Goal: Task Accomplishment & Management: Use online tool/utility

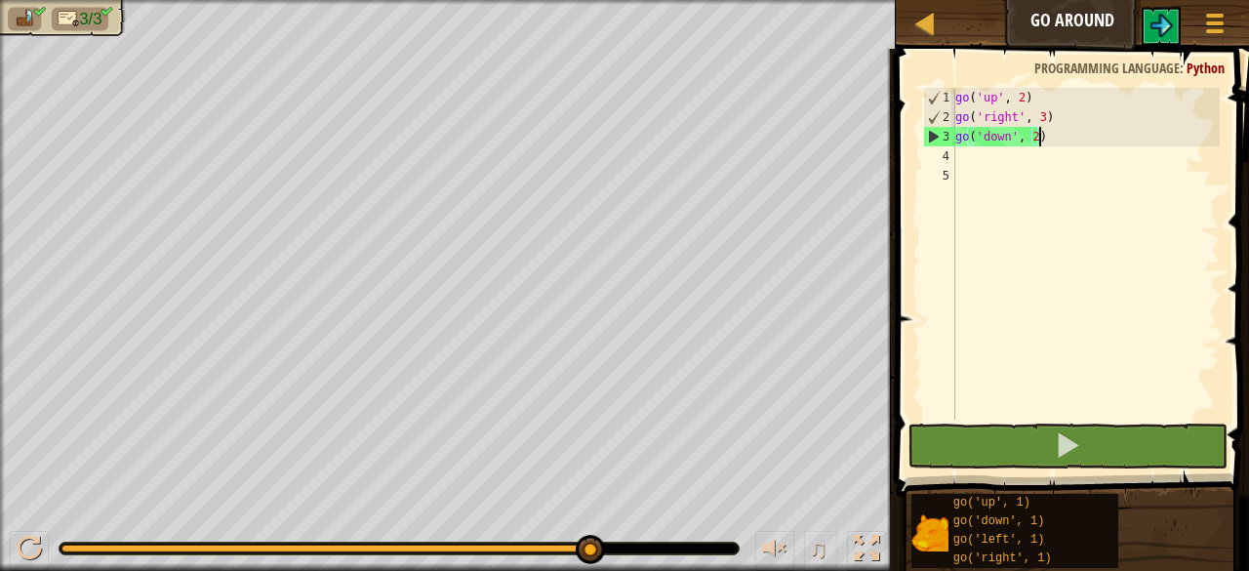
scroll to position [9, 0]
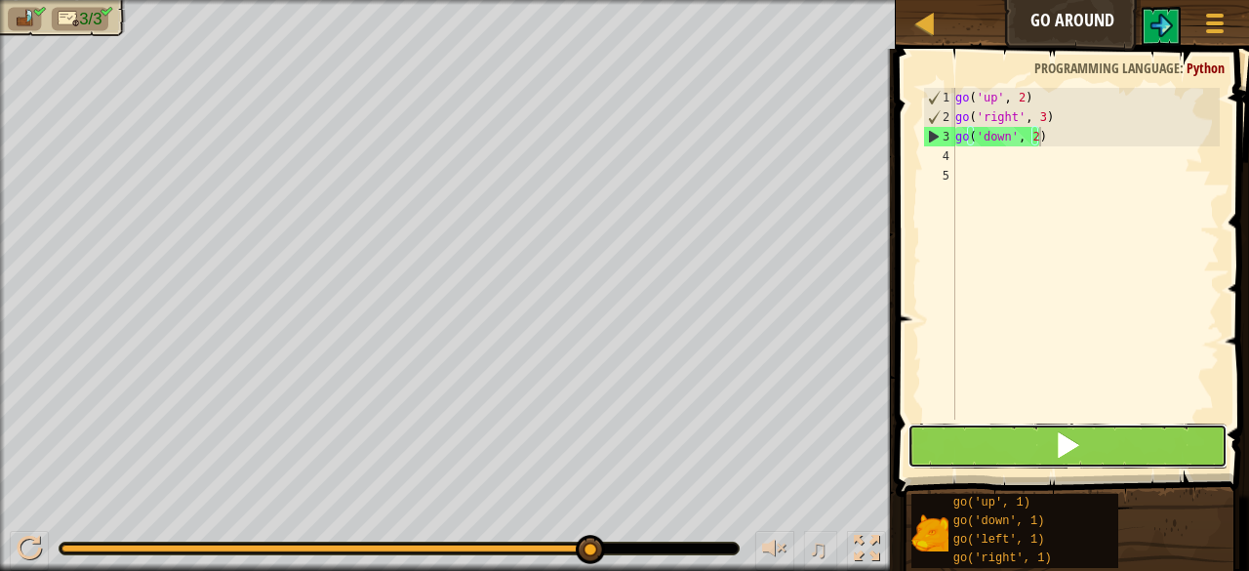
click at [1067, 454] on span at bounding box center [1067, 444] width 27 height 27
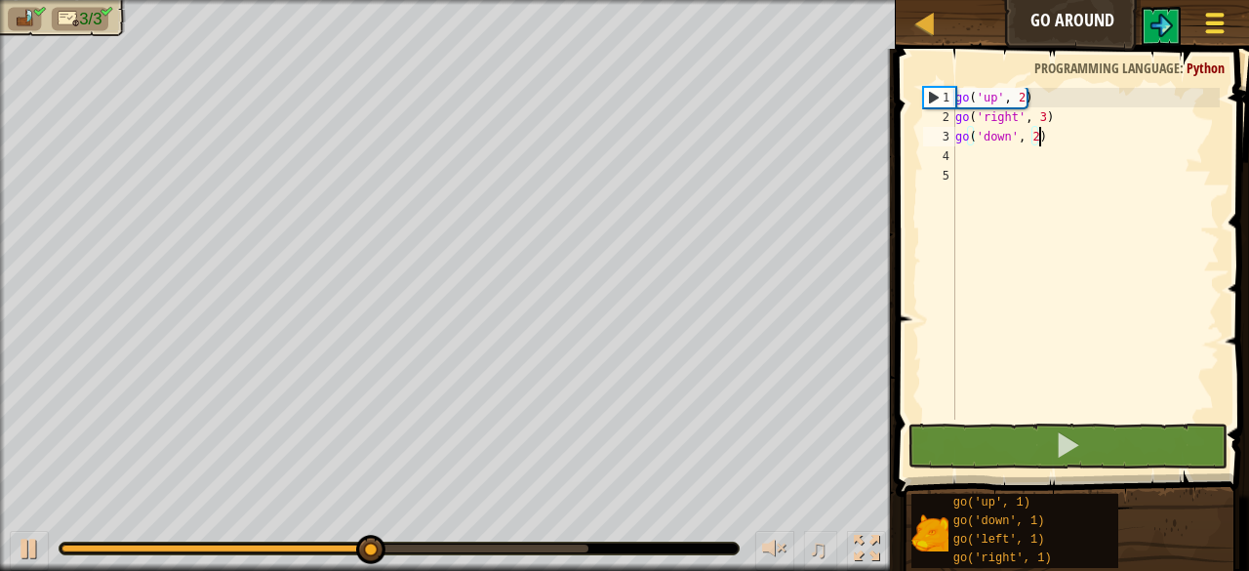
click at [1224, 13] on div at bounding box center [1214, 23] width 26 height 28
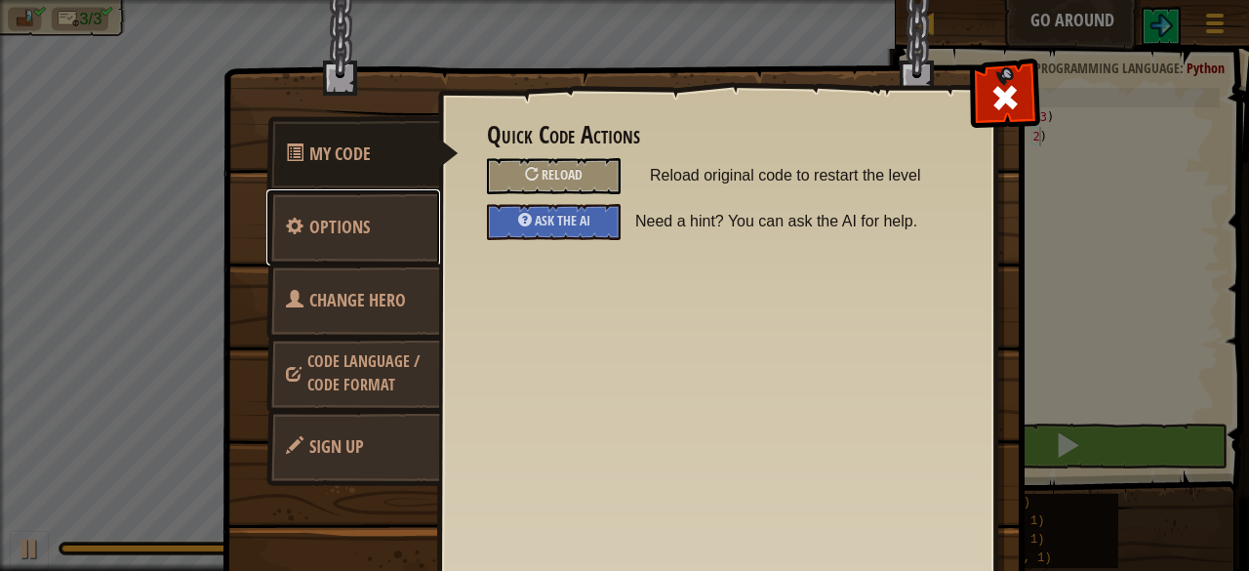
click at [341, 220] on span "Options" at bounding box center [339, 227] width 60 height 24
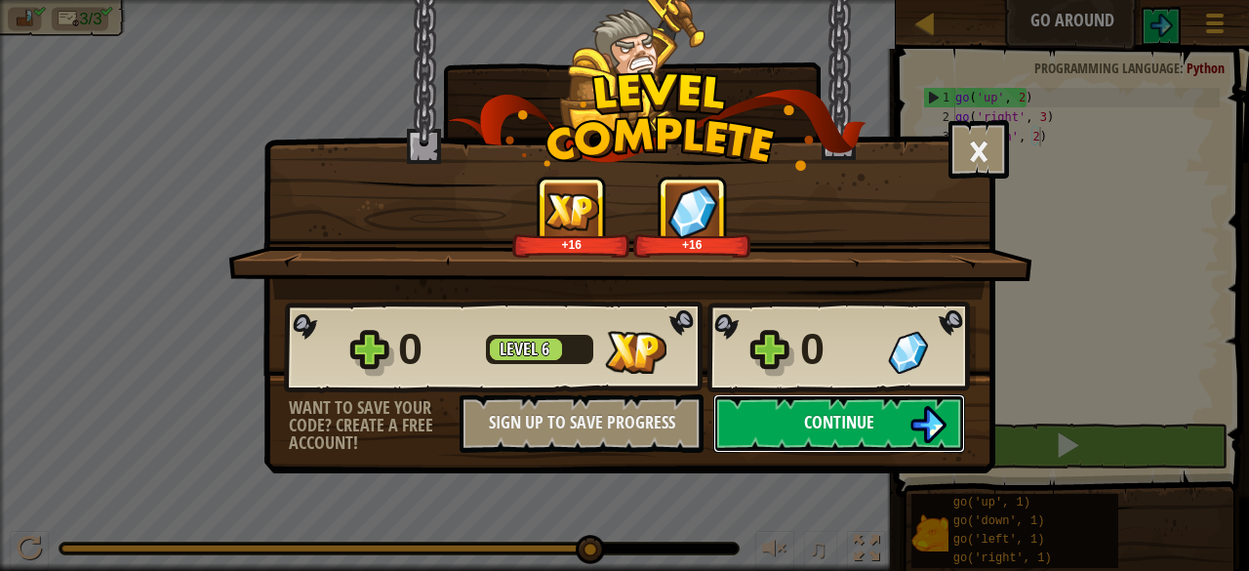
click at [789, 406] on button "Continue" at bounding box center [839, 423] width 252 height 59
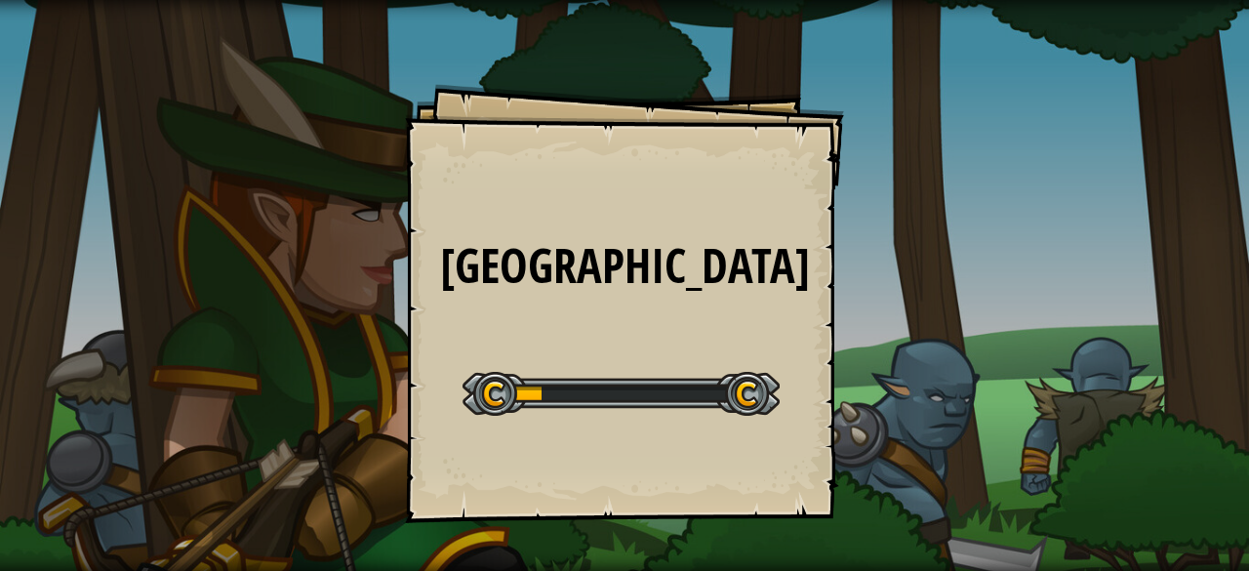
click at [1017, 143] on div "Big Gem Square Goals Start Level Error loading from server. Try refreshing the …" at bounding box center [624, 285] width 1249 height 571
click at [589, 228] on div "Big Gem Square Goals Start Level Error loading from server. Try refreshing the …" at bounding box center [624, 285] width 1249 height 571
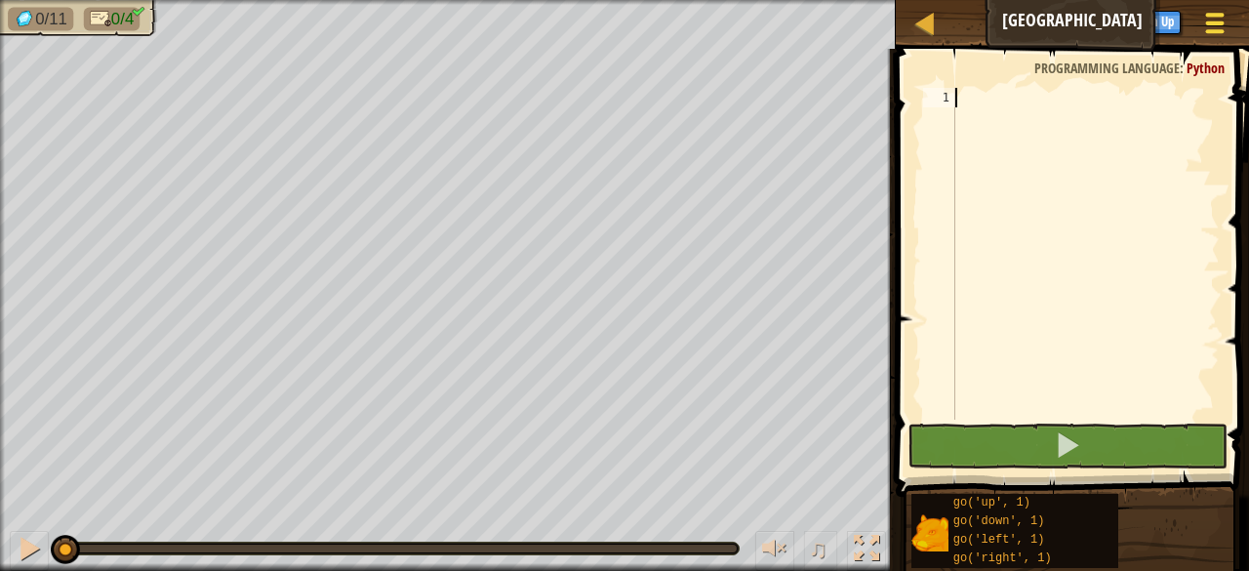
click at [1202, 17] on div at bounding box center [1214, 23] width 26 height 28
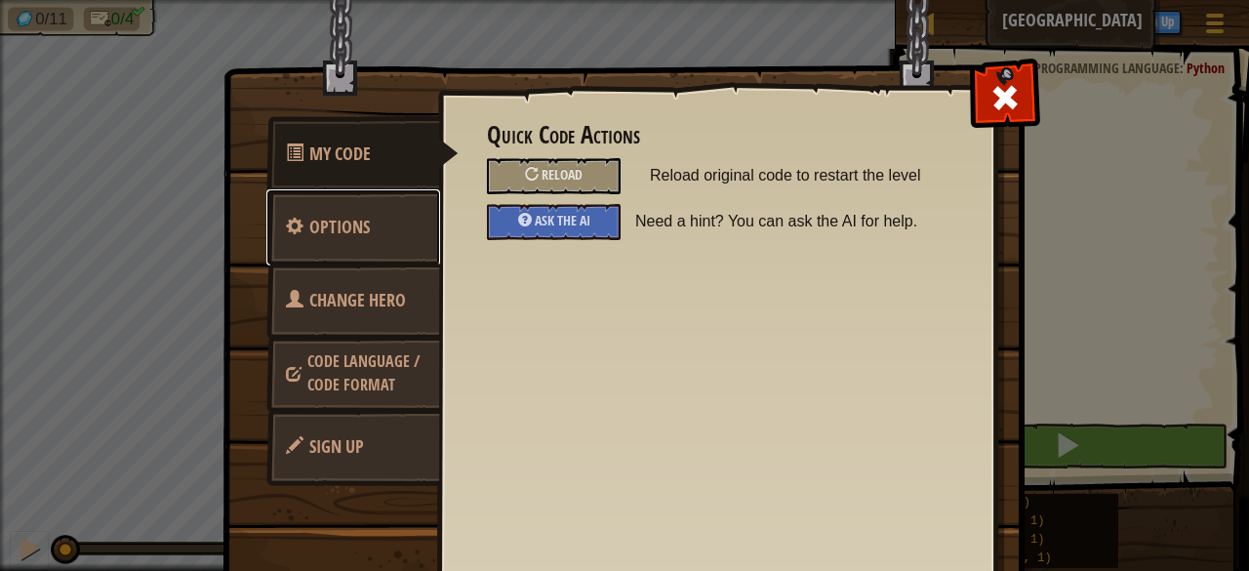
click at [377, 220] on link "Options" at bounding box center [353, 227] width 174 height 76
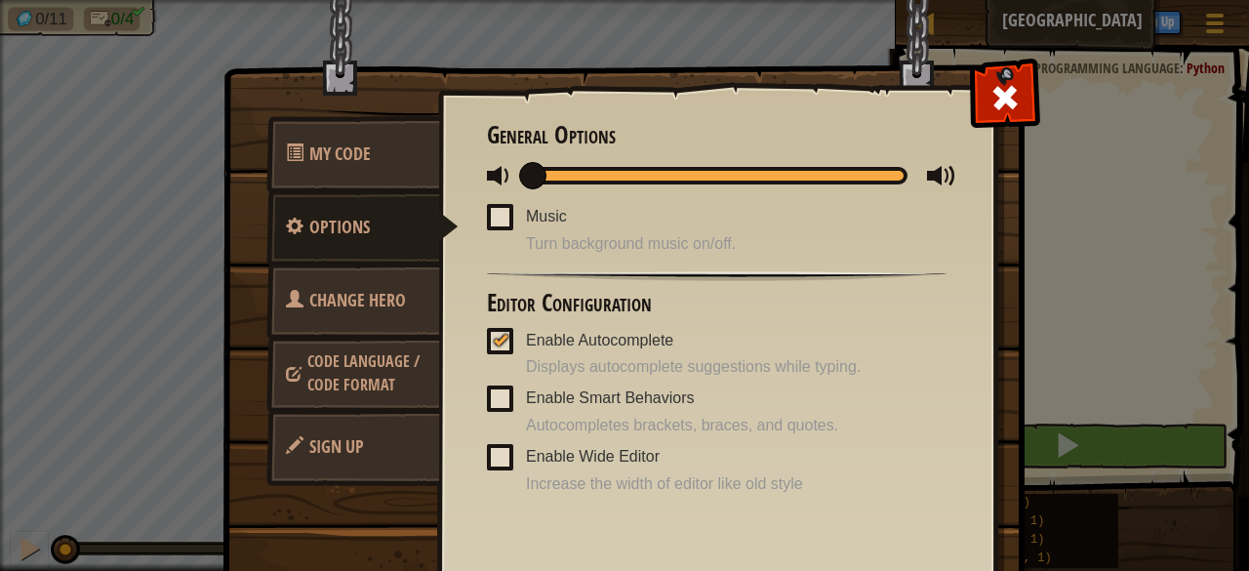
click at [490, 210] on span at bounding box center [500, 217] width 26 height 26
click at [0, 0] on input "Music" at bounding box center [0, 0] width 0 height 0
click at [986, 80] on div at bounding box center [1004, 92] width 61 height 61
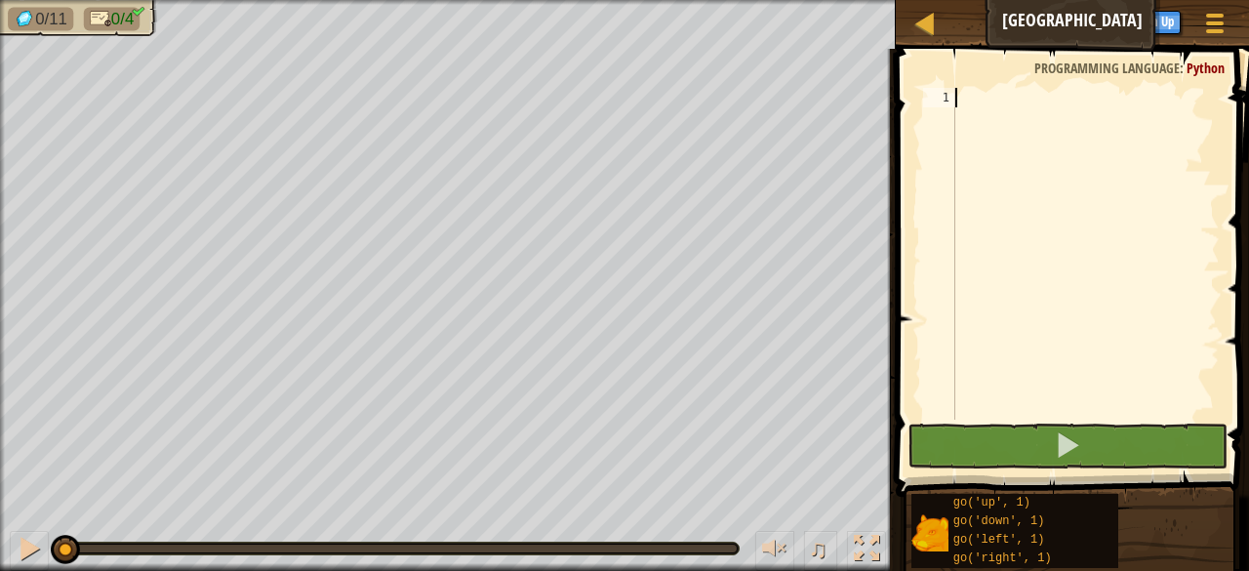
click at [1017, 118] on div at bounding box center [1085, 273] width 268 height 371
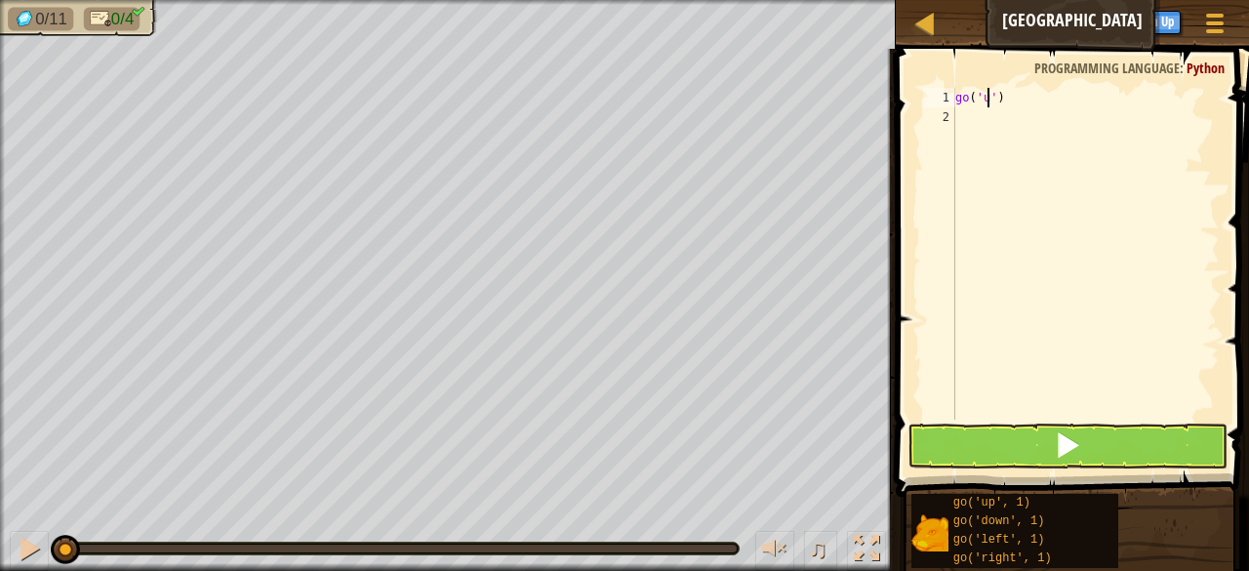
scroll to position [9, 3]
type textarea "go('up', 3)"
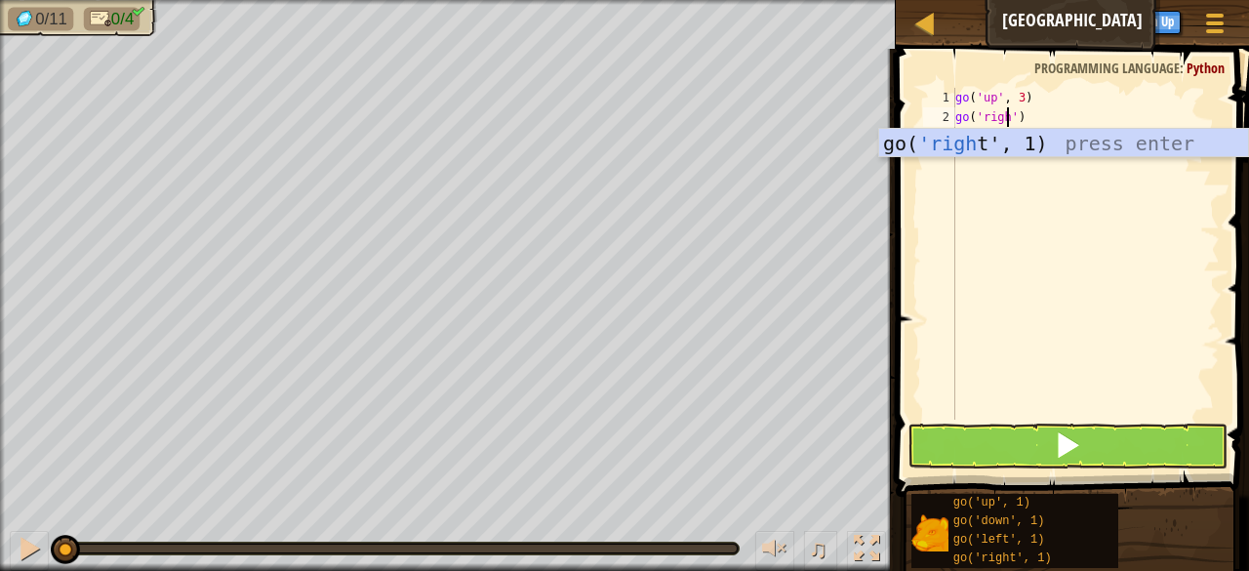
scroll to position [9, 5]
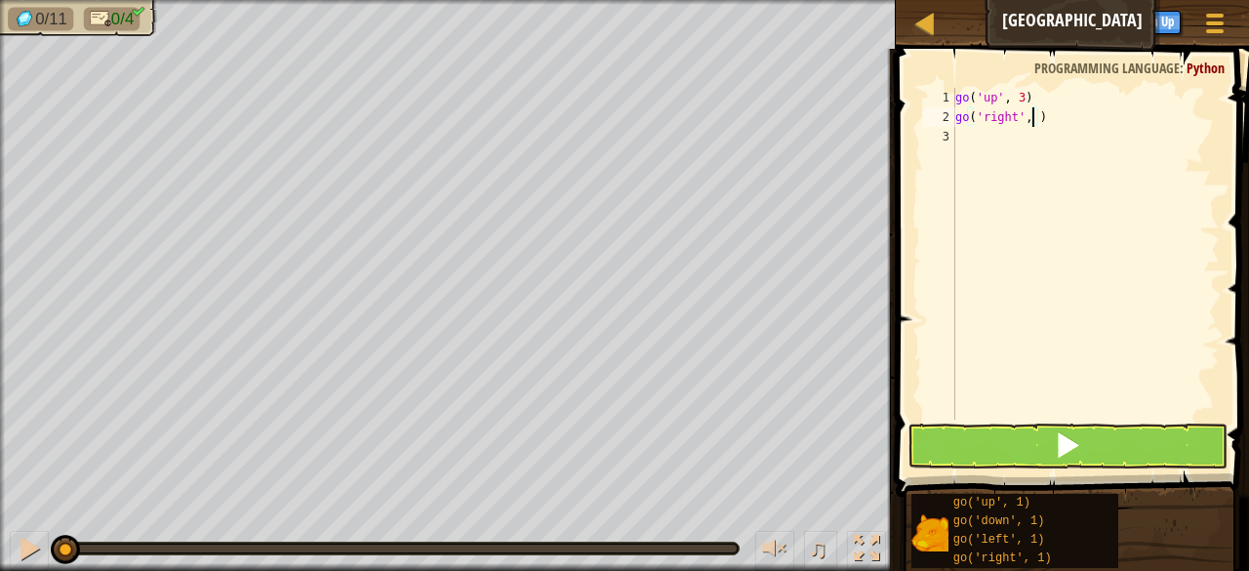
type textarea "go('right', 3)"
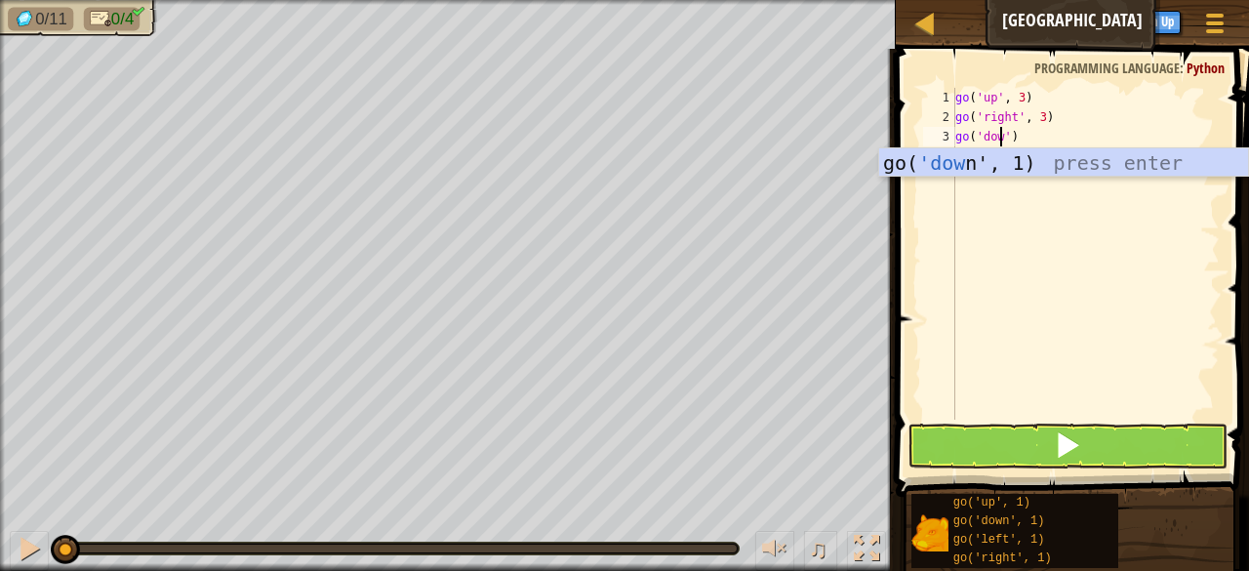
scroll to position [9, 4]
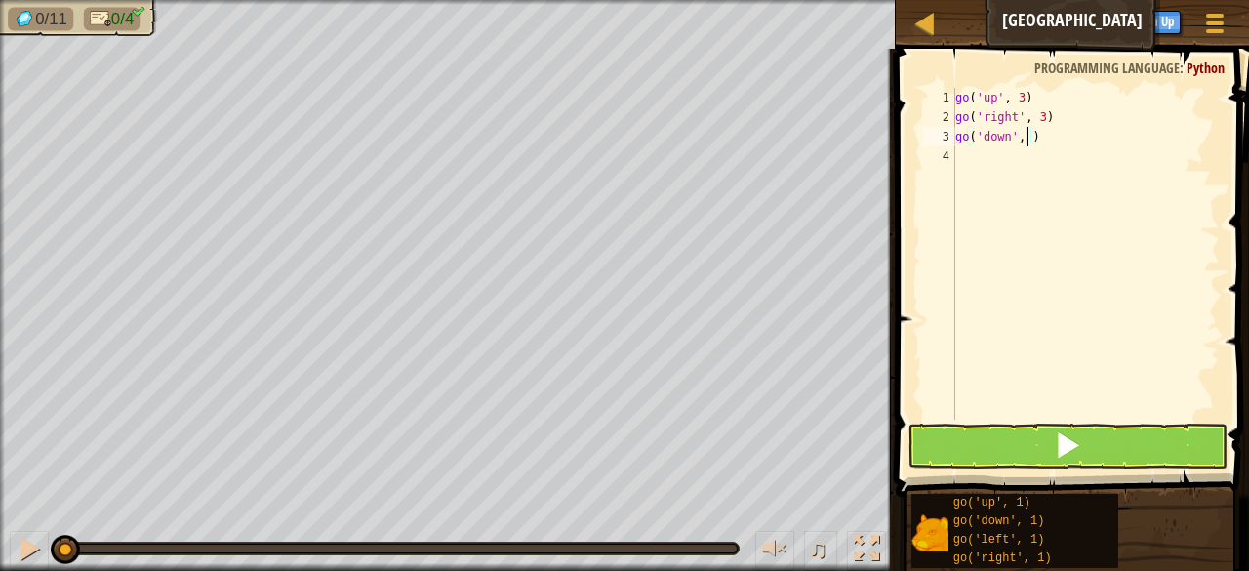
type textarea "go('down', 3)"
type textarea "go('left', 3)"
click at [1061, 445] on span at bounding box center [1067, 444] width 27 height 27
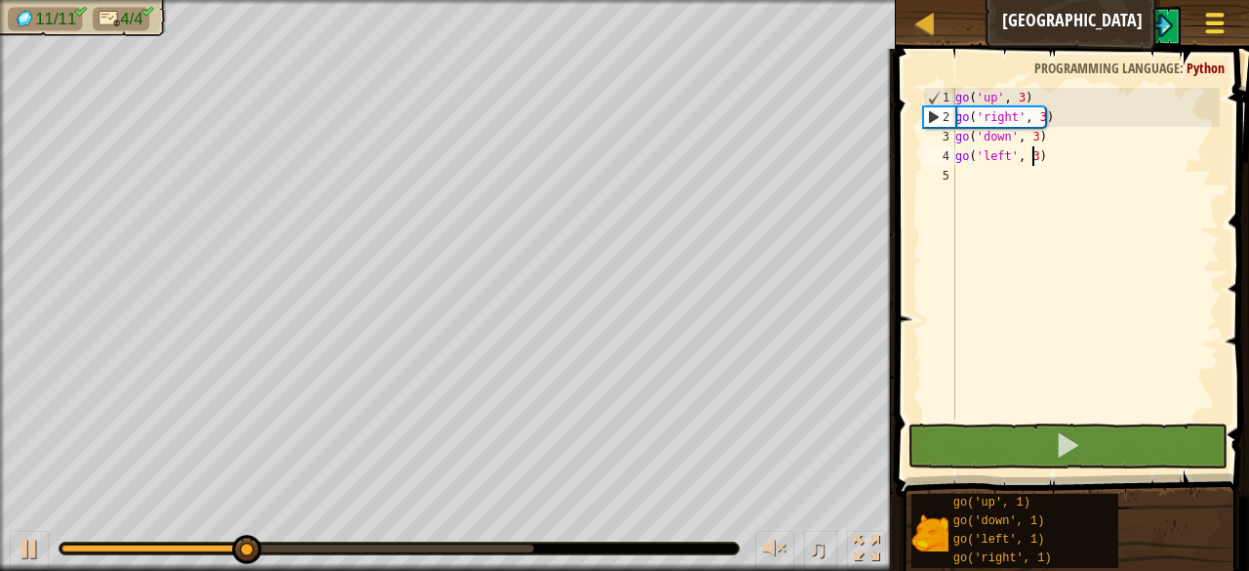
click at [1216, 19] on div at bounding box center [1214, 23] width 26 height 28
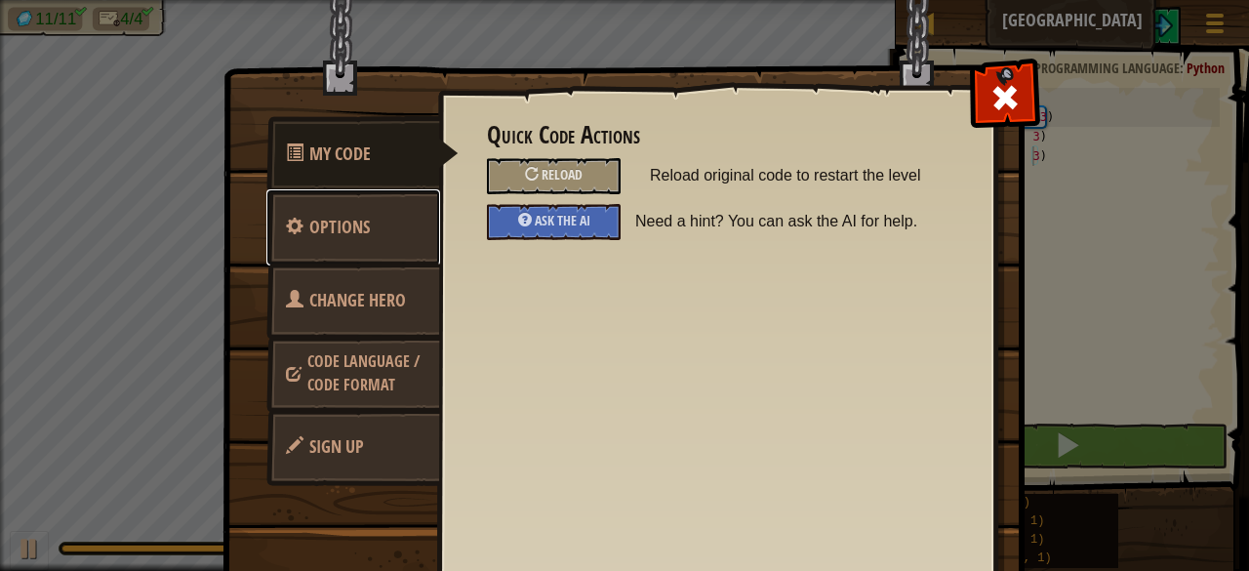
click at [340, 226] on span "Options" at bounding box center [339, 227] width 60 height 24
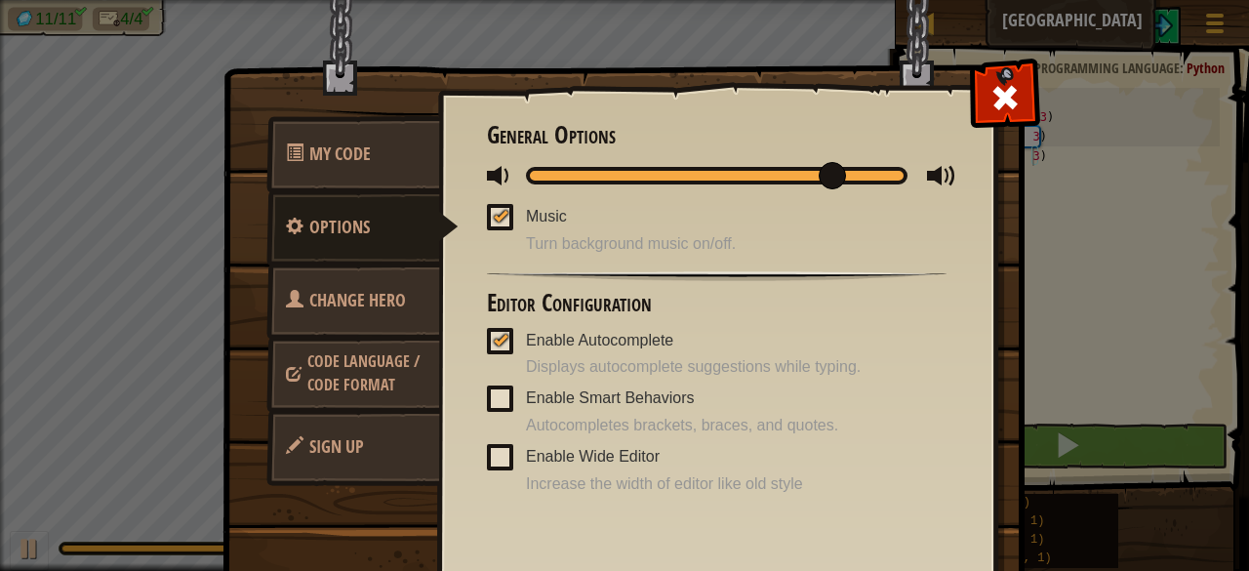
drag, startPoint x: 555, startPoint y: 180, endPoint x: 1005, endPoint y: 185, distance: 449.8
click at [1005, 186] on div "My Code Options Change Hero Code Language / Code Format Sign Up Quick Code Acti…" at bounding box center [624, 346] width 800 height 556
click at [1006, 102] on span at bounding box center [1004, 97] width 31 height 31
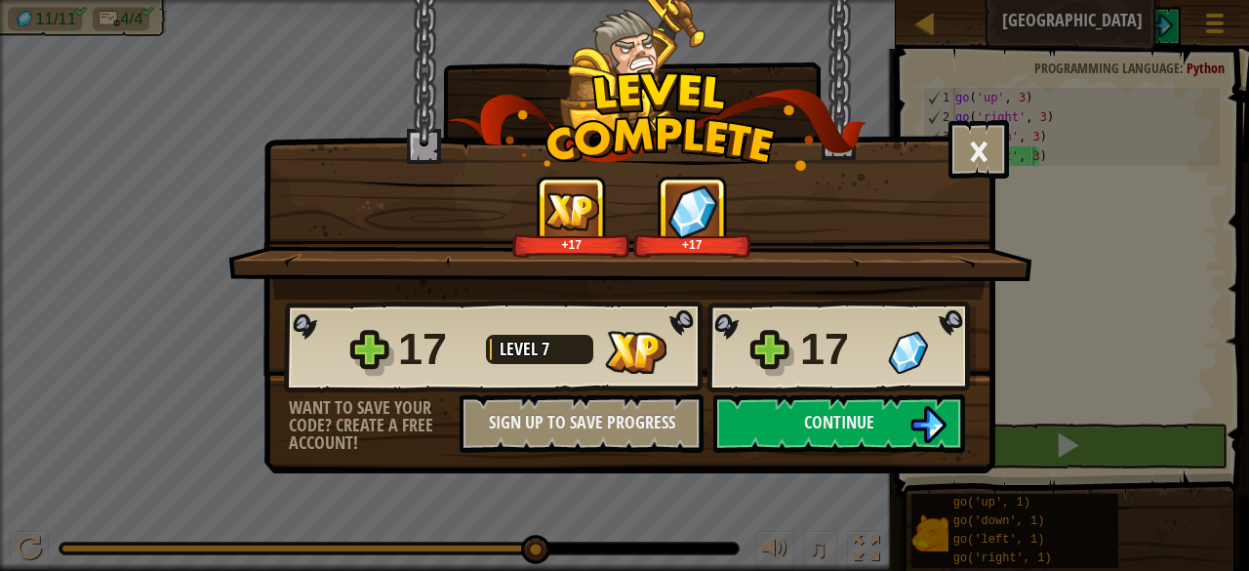
click at [1170, 380] on div "× How fun was this level? +17 +17 Reticulating Splines... 17 Level 7 17 Want to…" at bounding box center [624, 285] width 1249 height 571
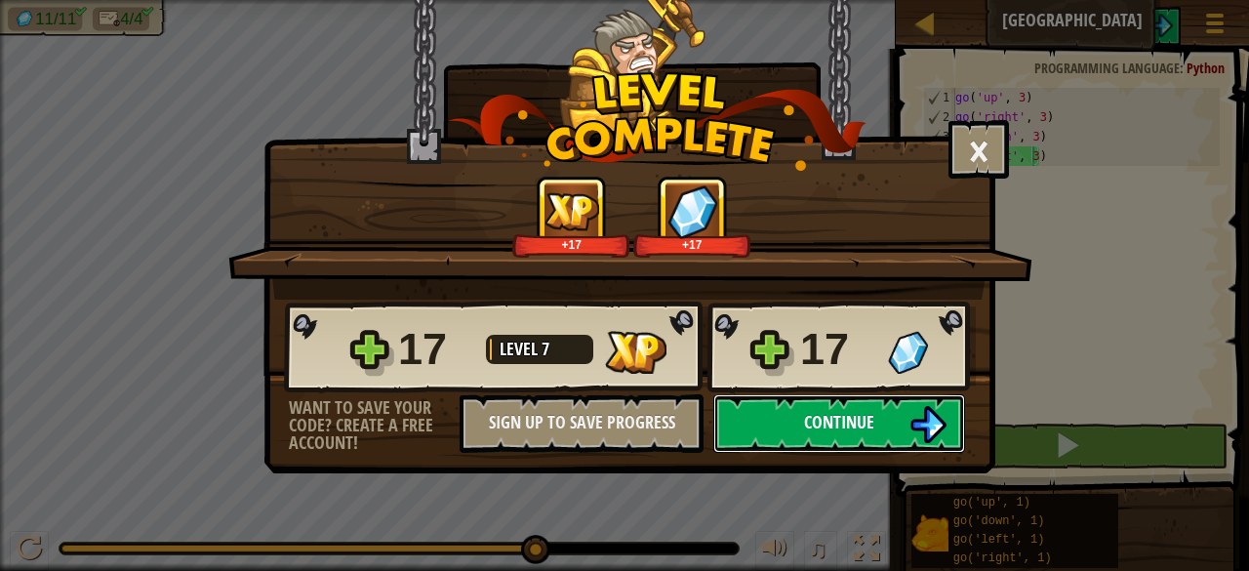
click at [926, 432] on img at bounding box center [927, 424] width 37 height 37
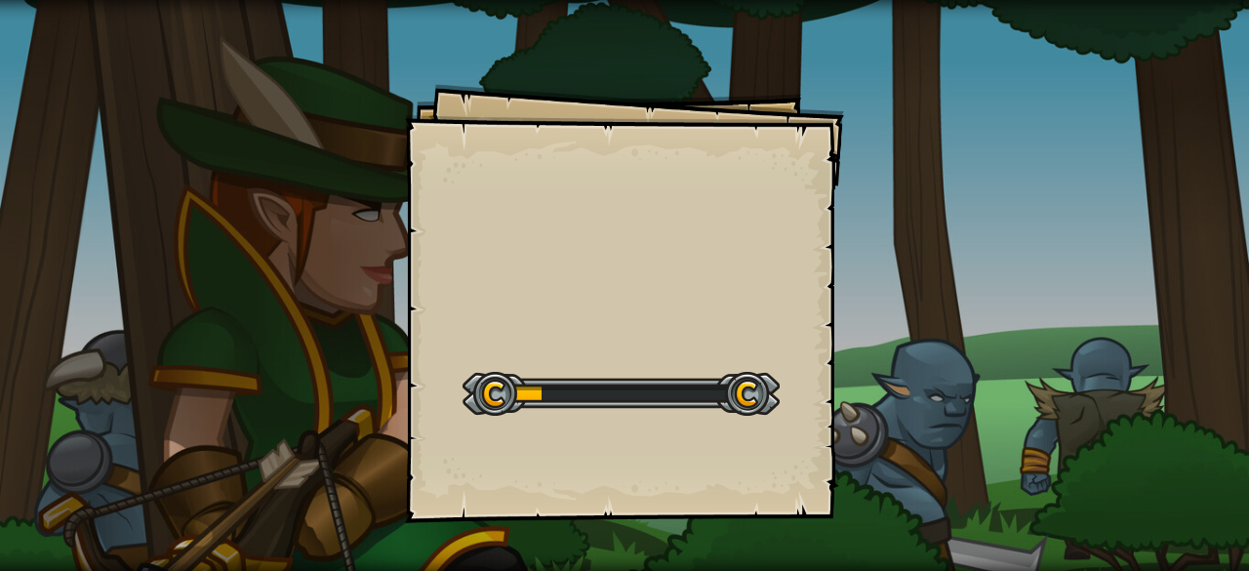
click at [718, 398] on div at bounding box center [620, 394] width 317 height 44
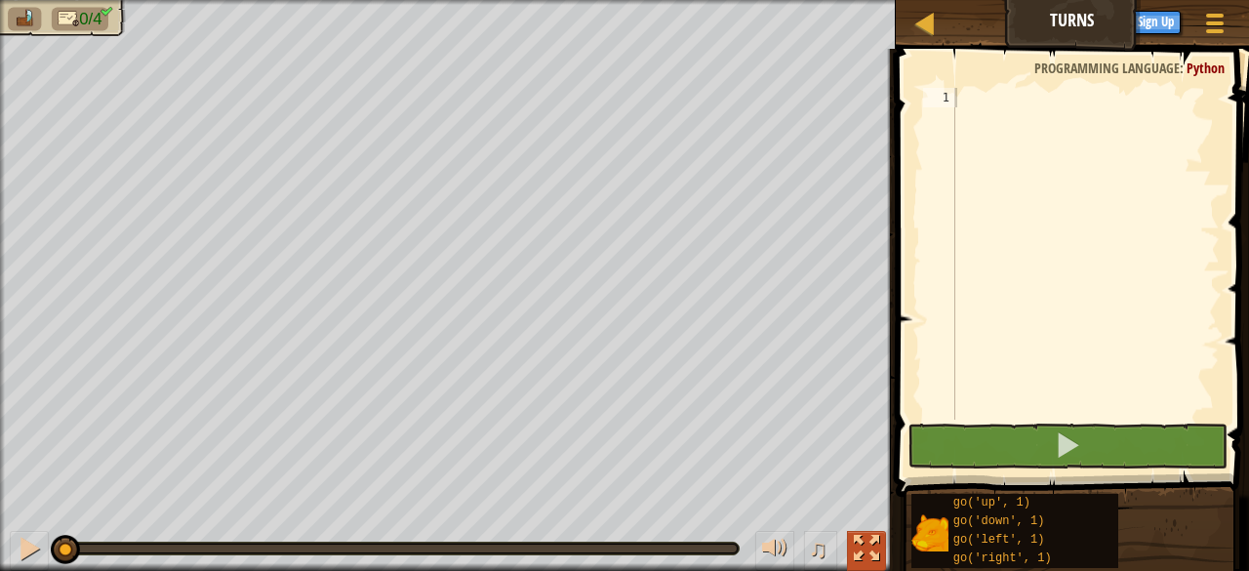
click at [862, 553] on div at bounding box center [866, 548] width 25 height 25
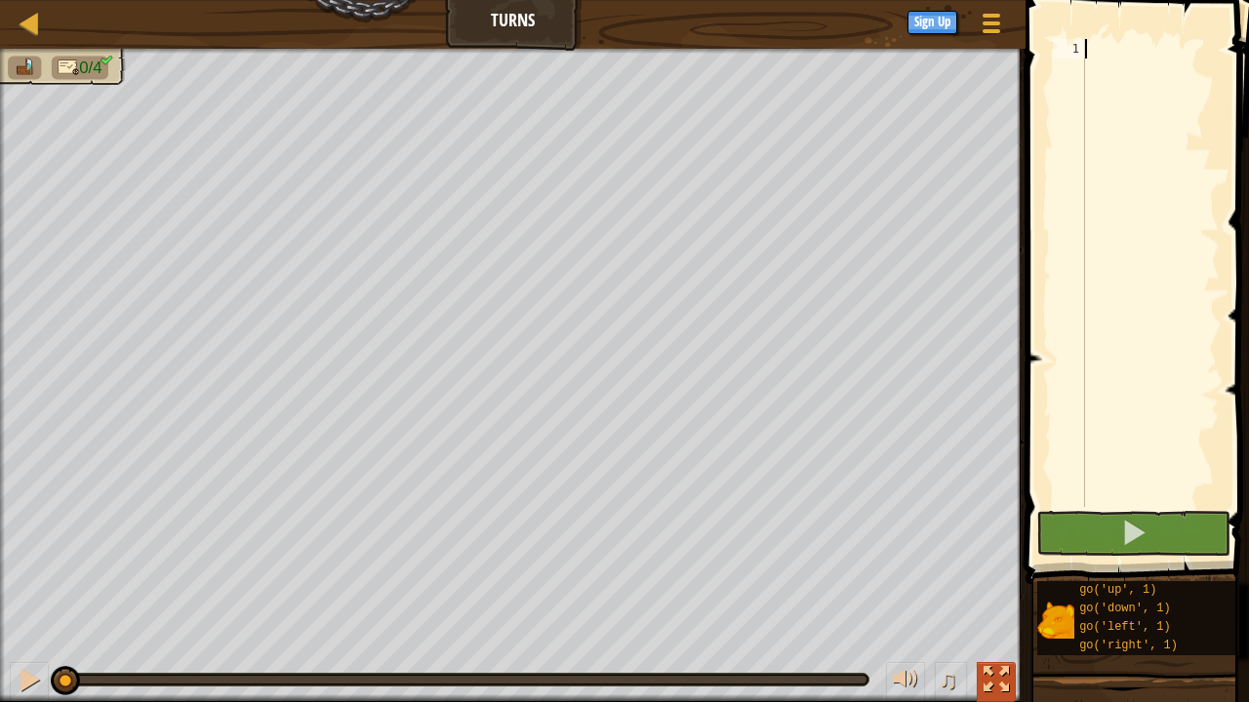
click at [991, 570] on div at bounding box center [995, 679] width 25 height 25
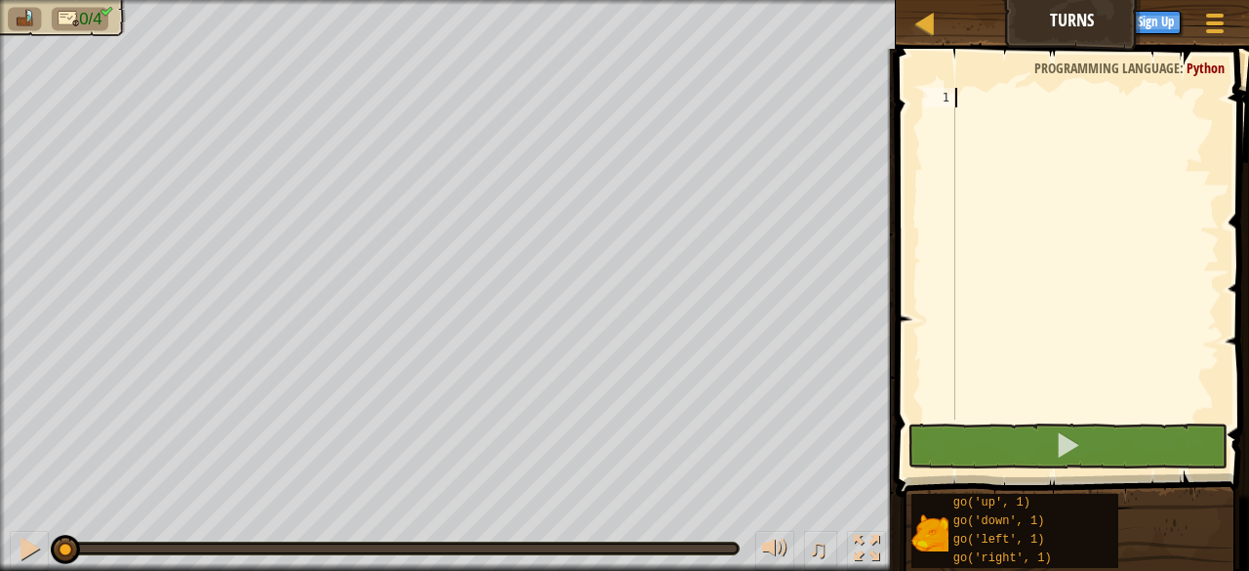
click at [31, 29] on li at bounding box center [24, 19] width 33 height 23
click at [98, 12] on span "0/4" at bounding box center [90, 19] width 22 height 19
click at [1209, 29] on span at bounding box center [1215, 31] width 19 height 4
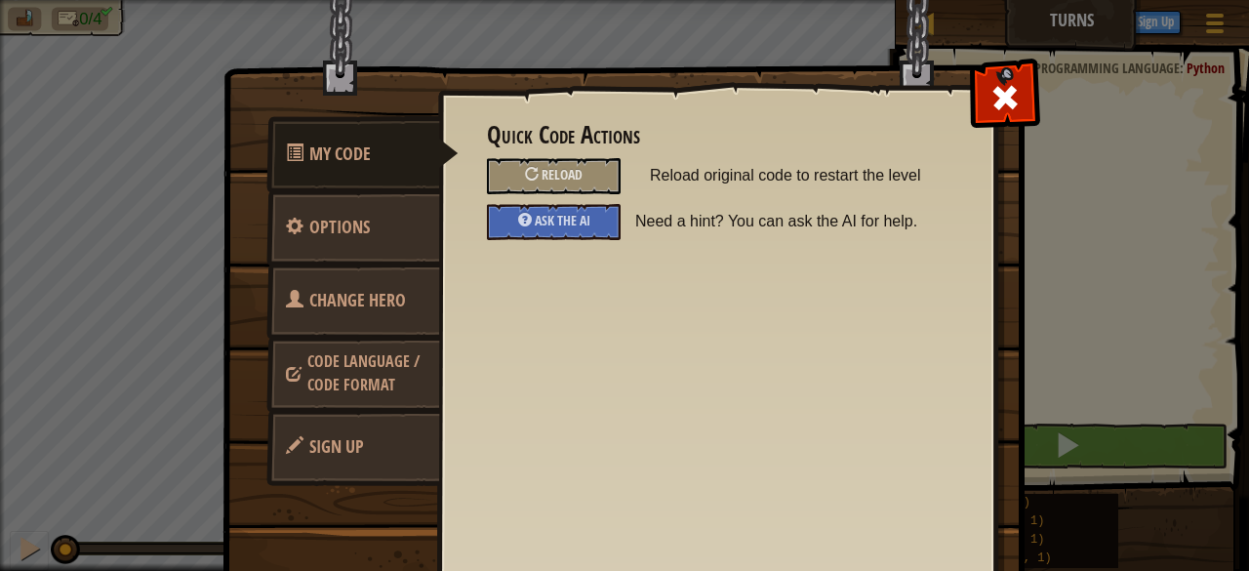
click at [380, 366] on span "Code Language / Code Format" at bounding box center [363, 372] width 112 height 45
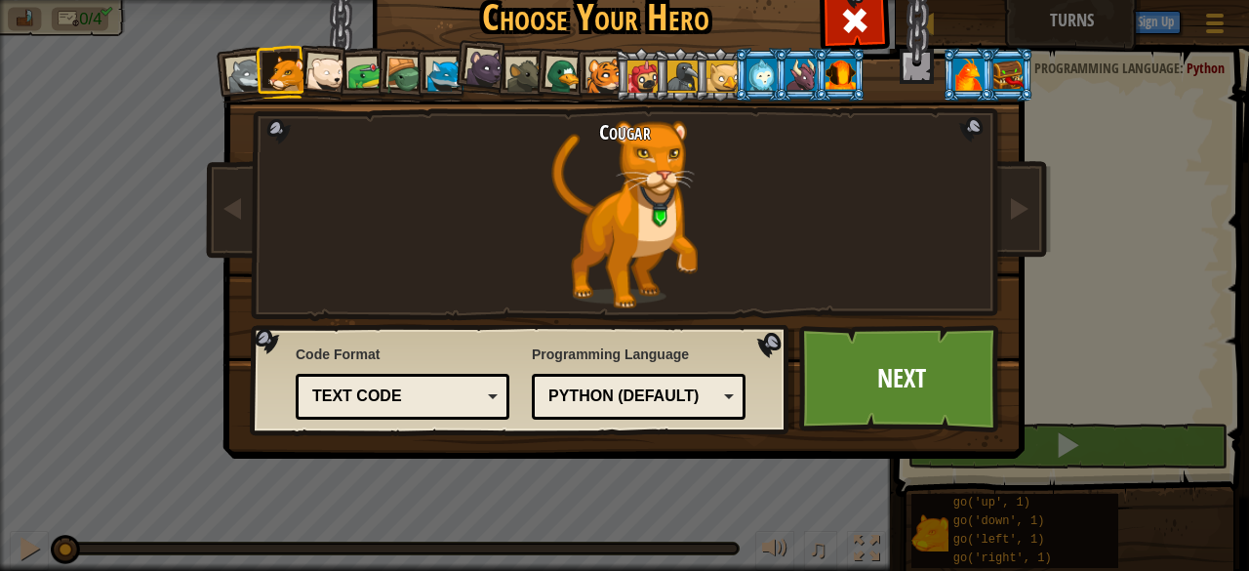
click at [662, 399] on div "Python (Default)" at bounding box center [632, 396] width 169 height 22
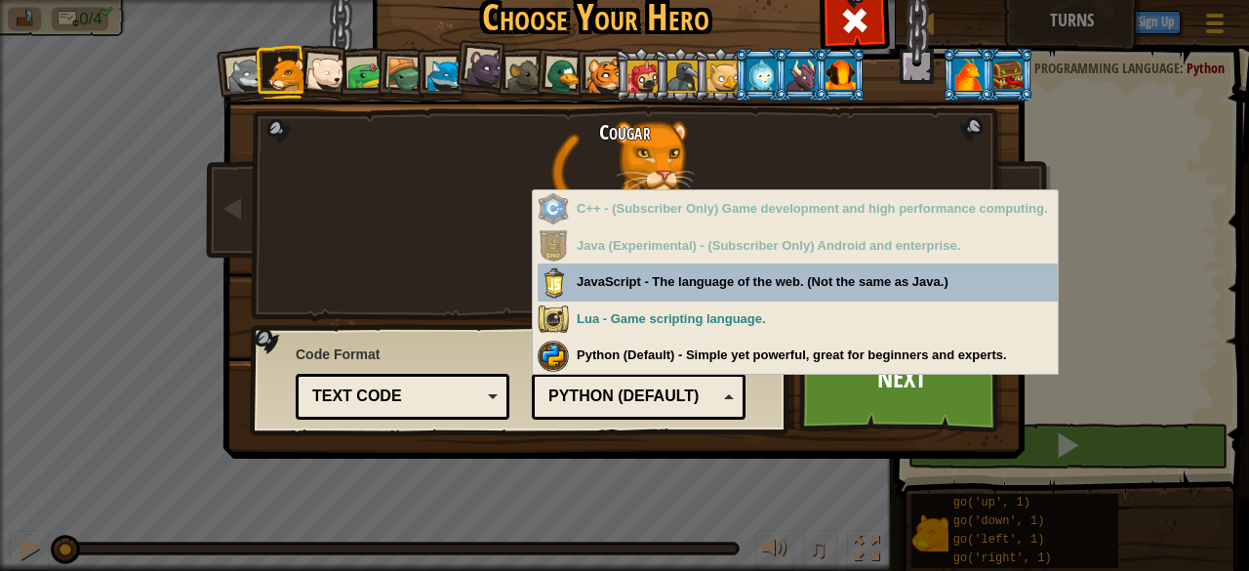
click at [227, 79] on div at bounding box center [246, 76] width 39 height 39
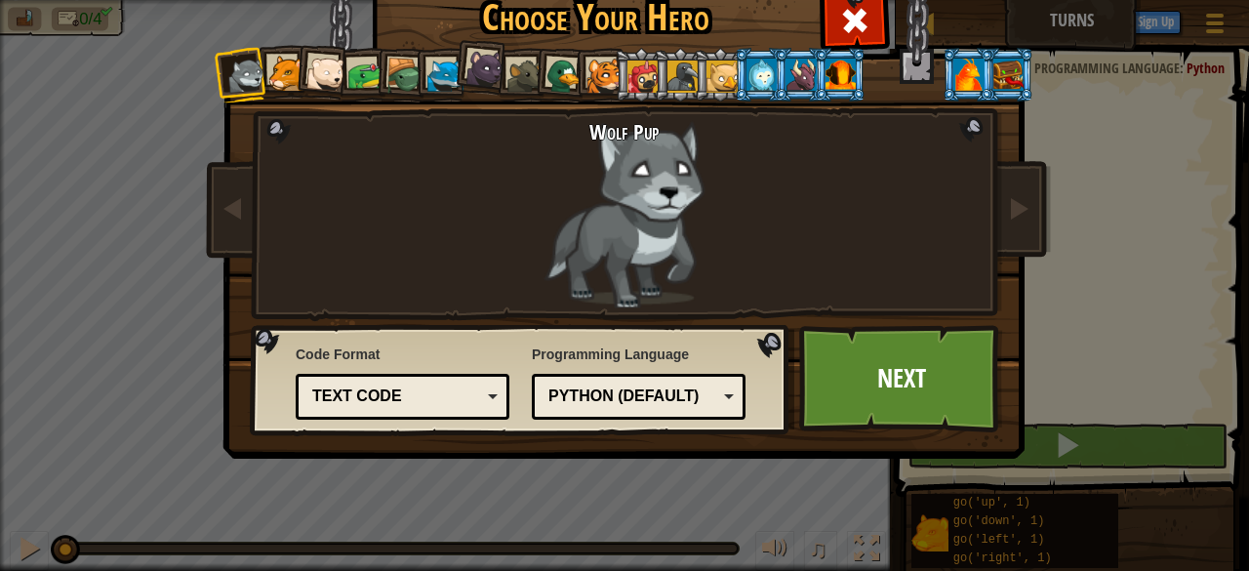
click at [712, 394] on div "Python (Default)" at bounding box center [638, 396] width 188 height 30
click at [946, 417] on link "Next" at bounding box center [901, 378] width 204 height 107
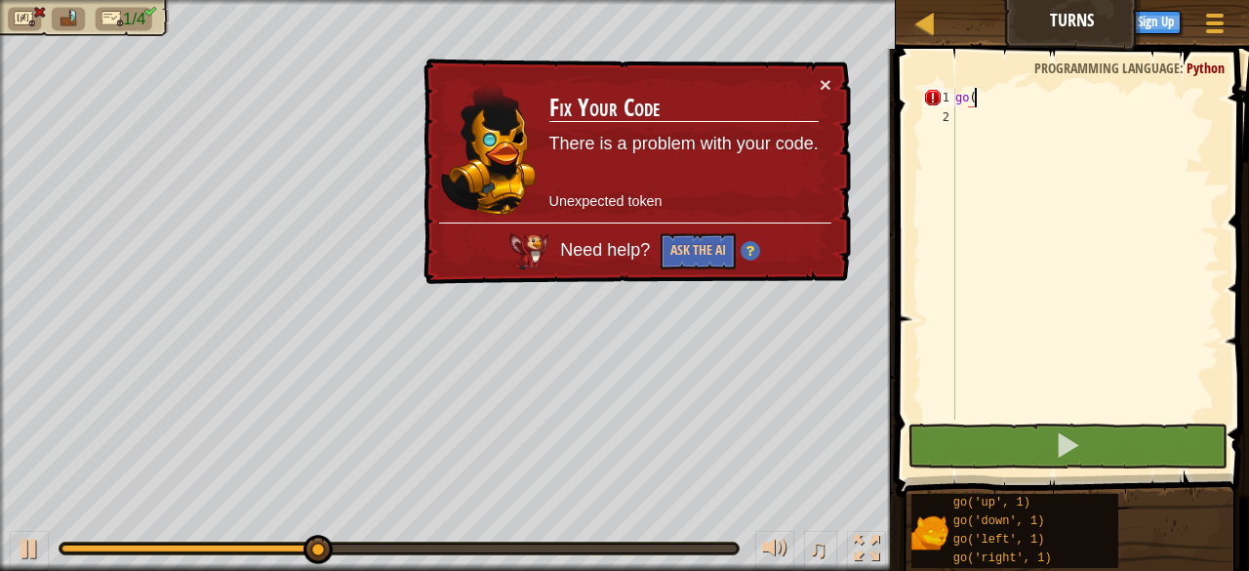
scroll to position [9, 0]
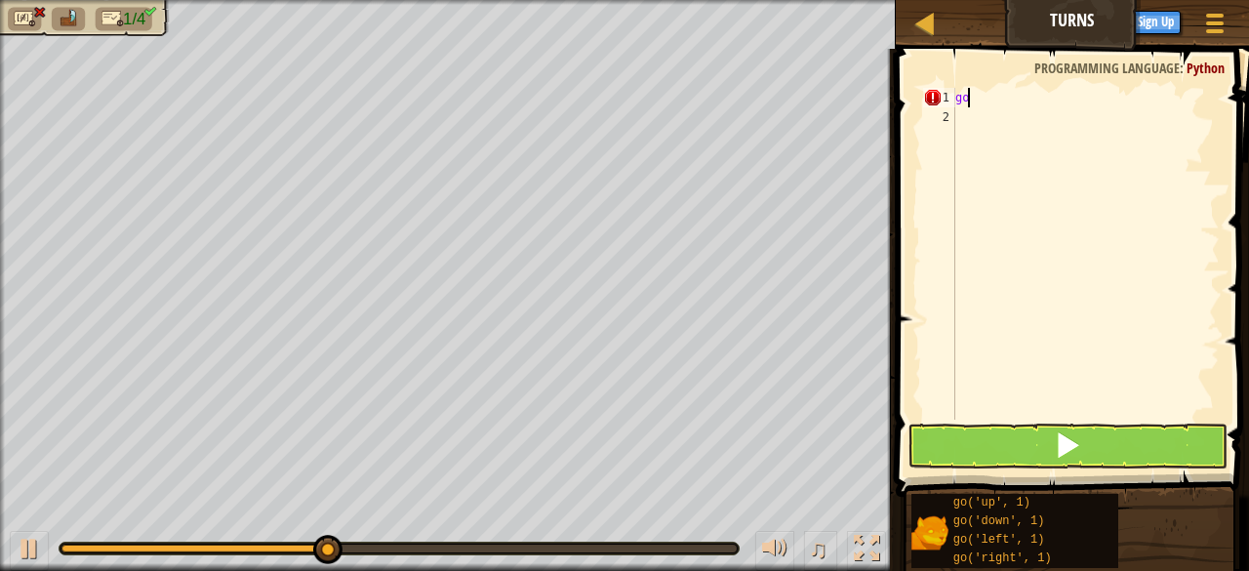
type textarea "g"
type textarea "go('left', 2)"
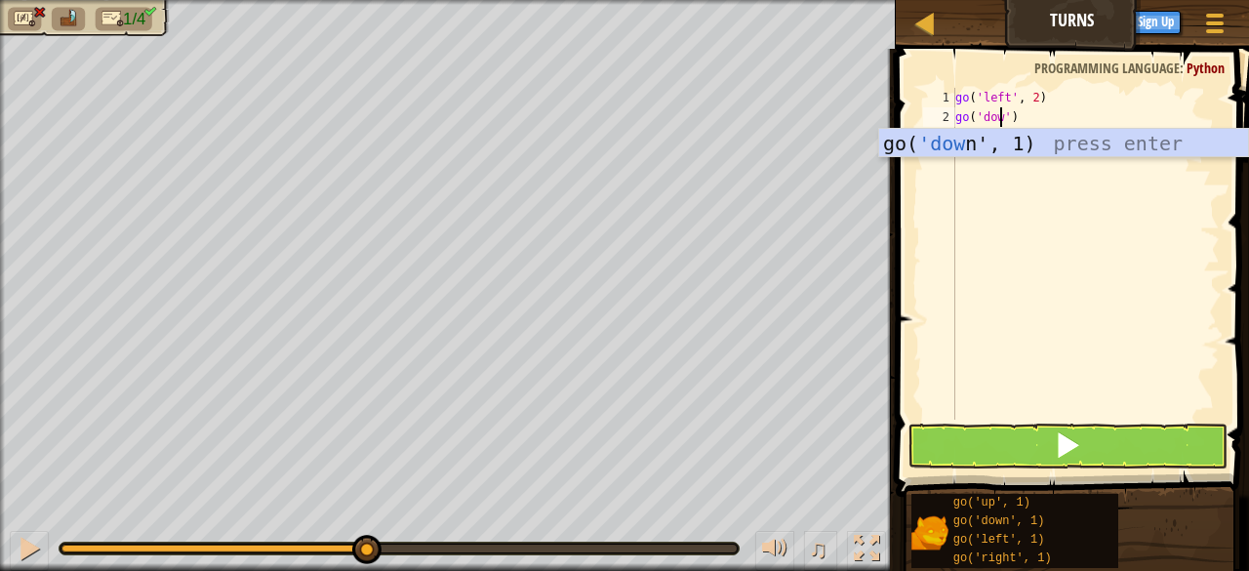
scroll to position [9, 4]
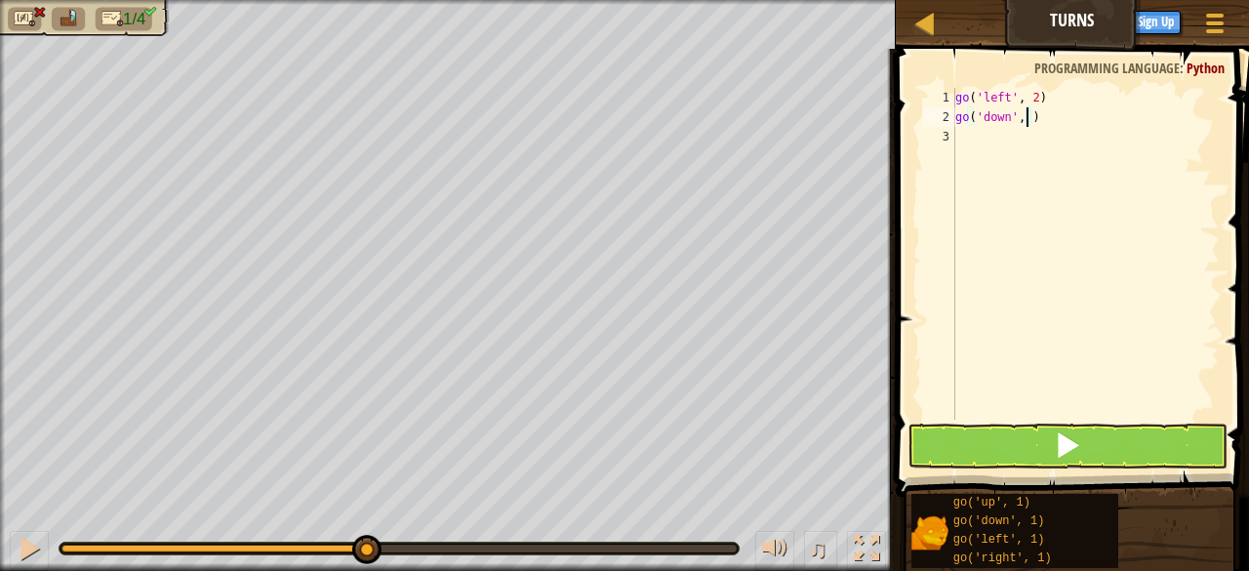
type textarea "go('down', 2)"
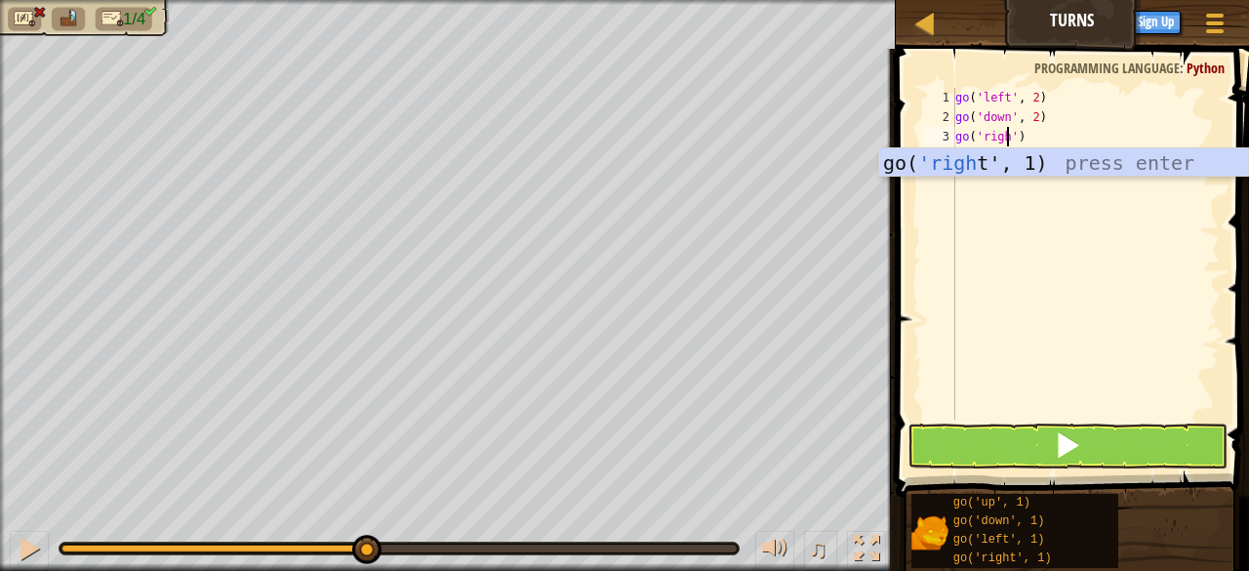
scroll to position [9, 5]
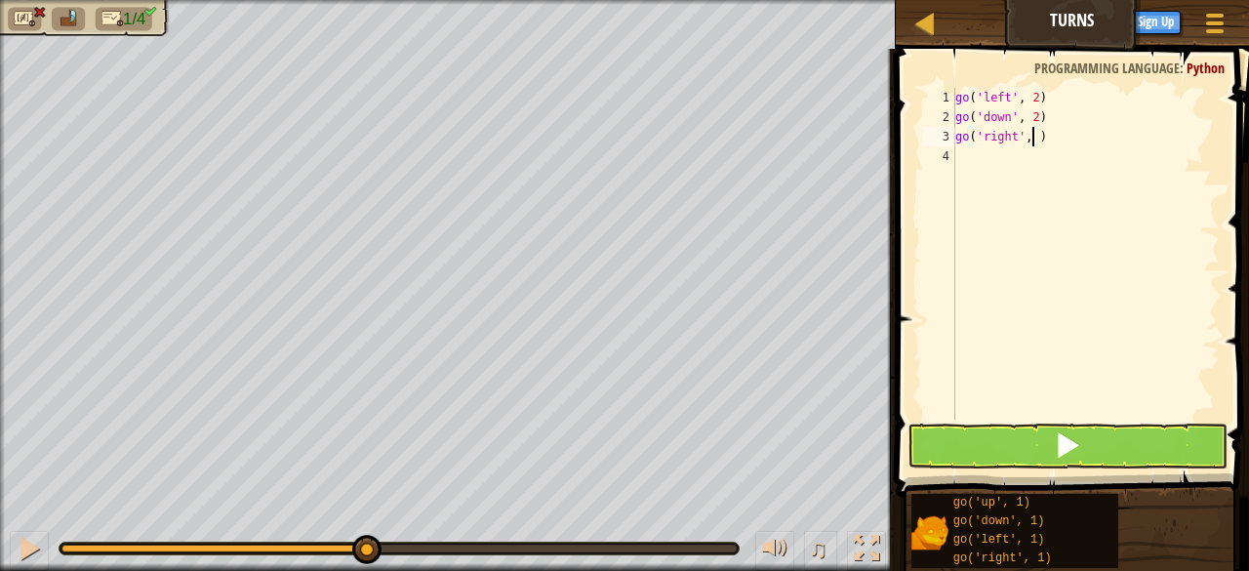
type textarea "go('right', 4)"
type textarea "go('up', 3)"
click at [1034, 448] on button at bounding box center [1067, 445] width 320 height 45
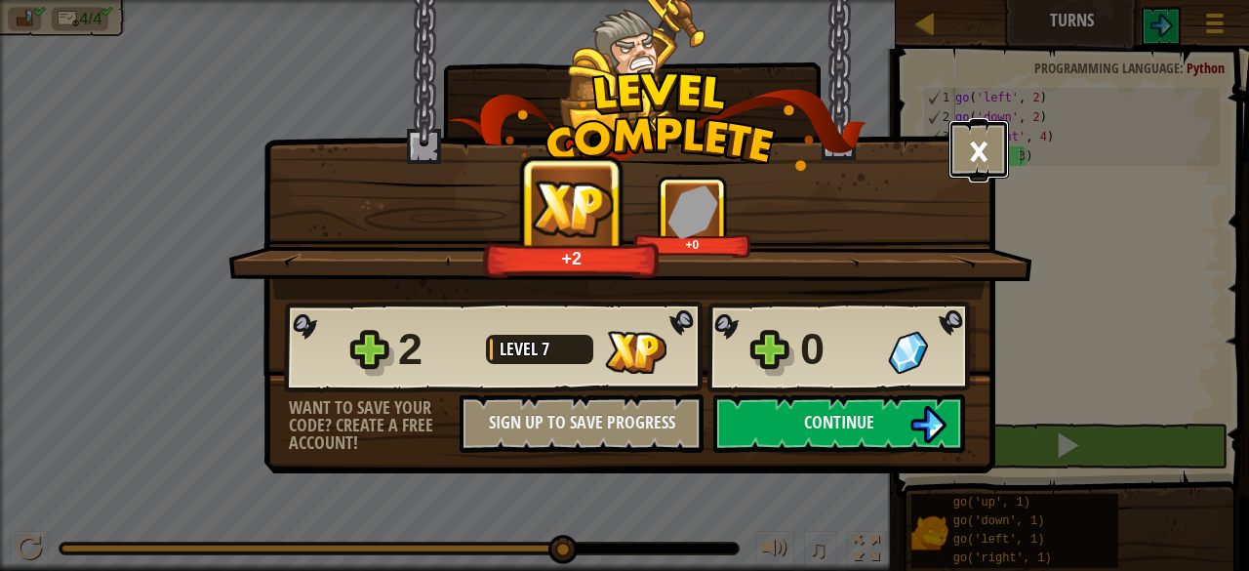
click at [989, 144] on button "×" at bounding box center [978, 149] width 60 height 59
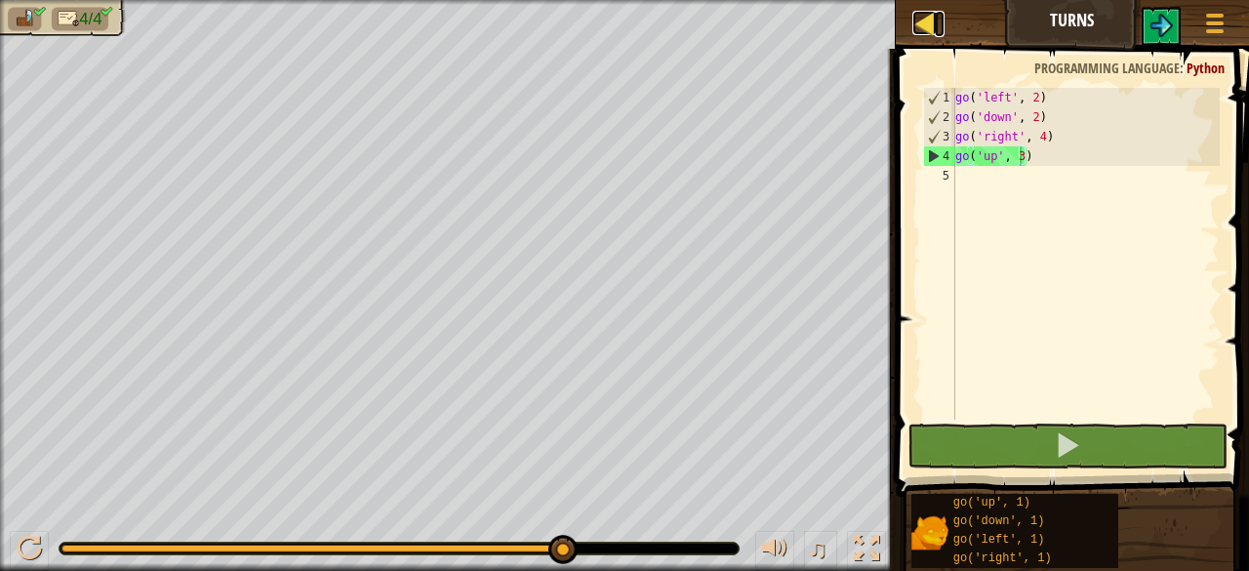
click at [923, 24] on div at bounding box center [924, 23] width 24 height 24
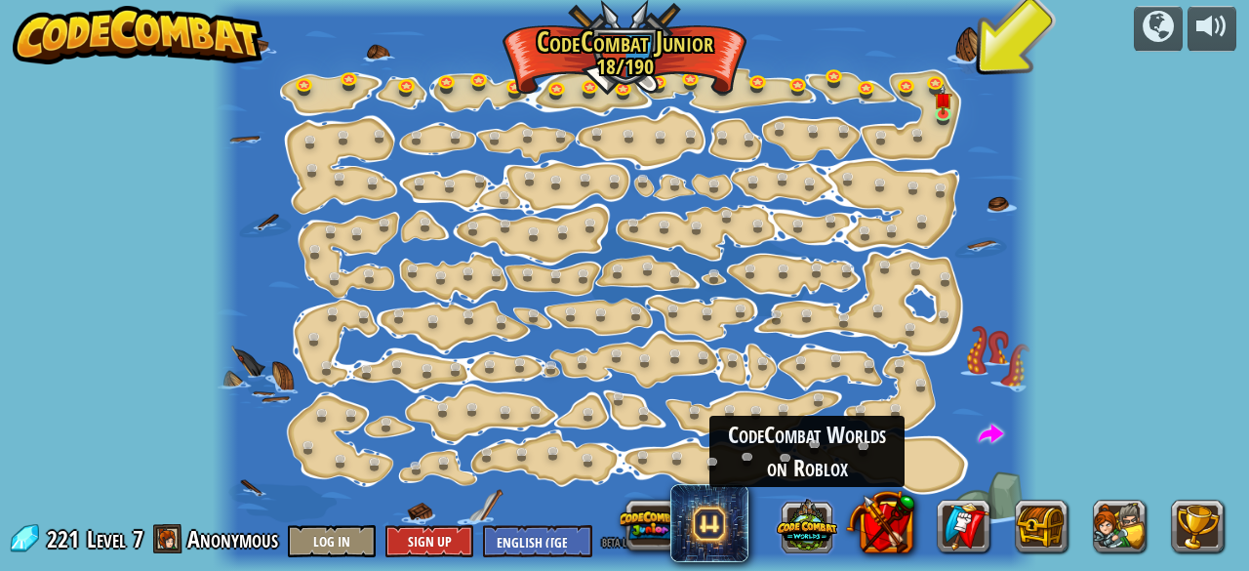
click at [802, 540] on button at bounding box center [807, 525] width 60 height 60
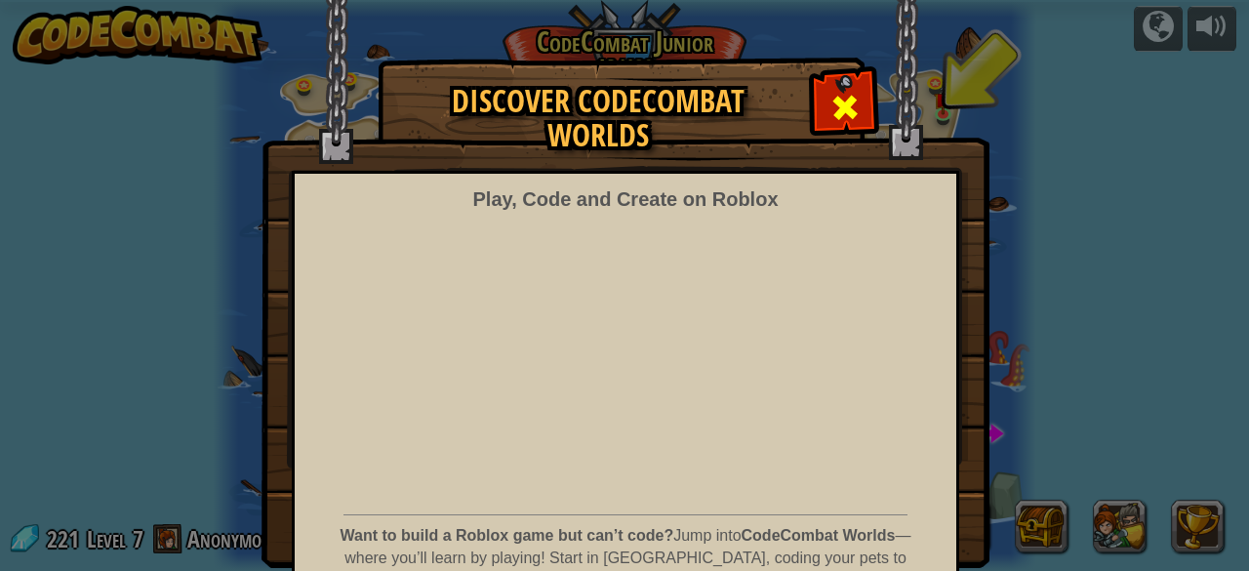
click at [830, 97] on span at bounding box center [844, 107] width 31 height 31
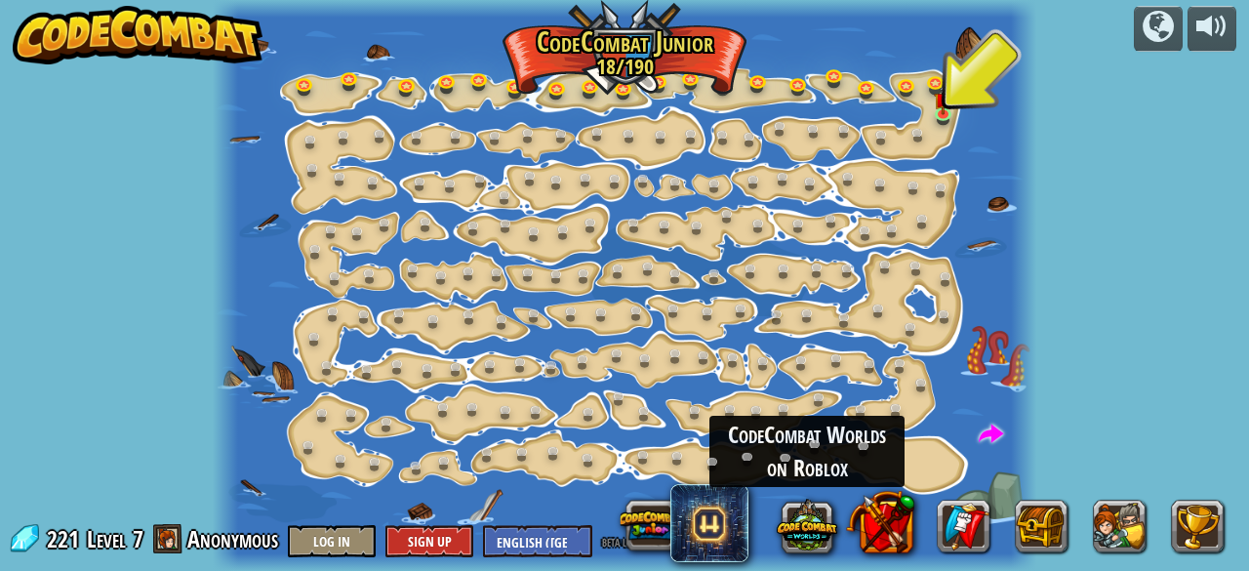
click at [1104, 388] on div "powered by Step Change Change step arguments. 15a. Step Change A (practice) Go …" at bounding box center [624, 285] width 1249 height 571
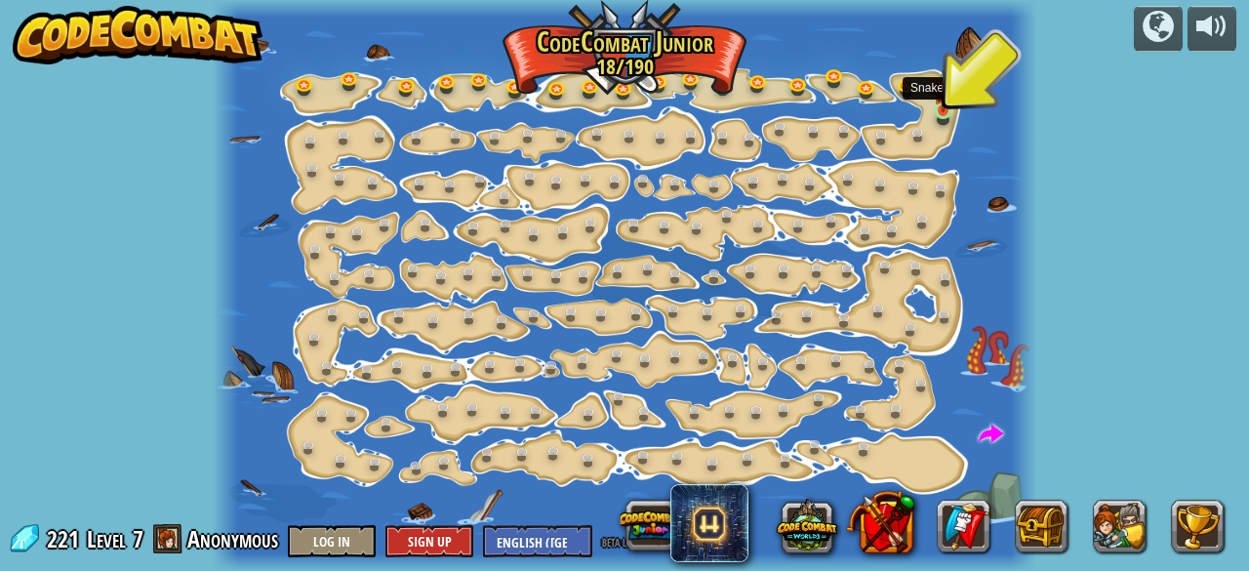
click at [947, 105] on img at bounding box center [943, 90] width 18 height 41
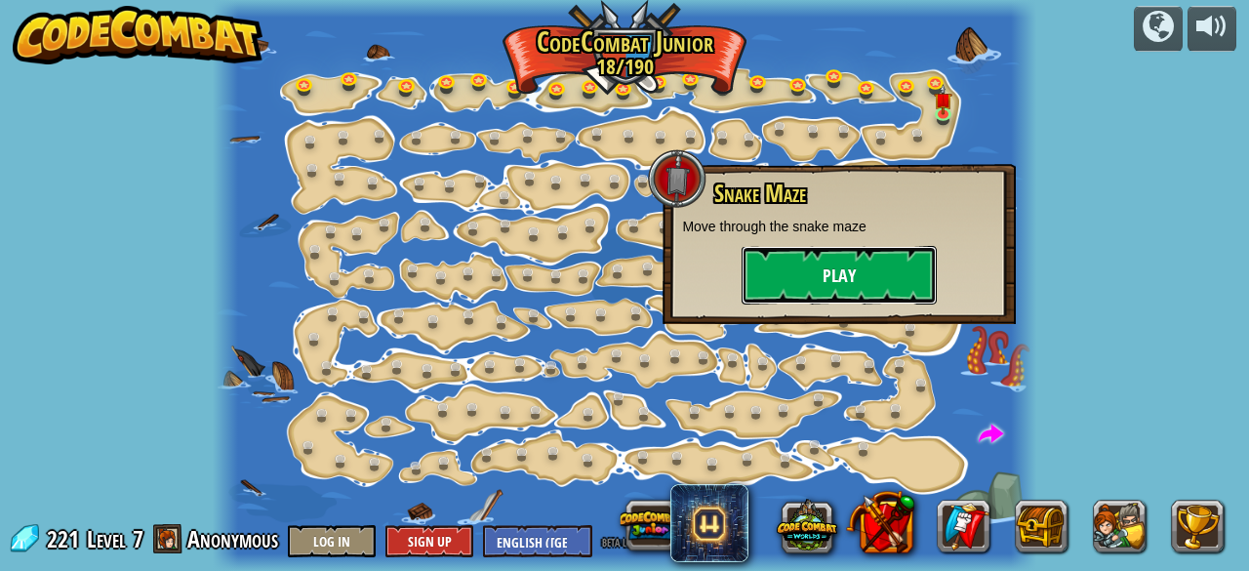
click at [868, 282] on button "Play" at bounding box center [838, 275] width 195 height 59
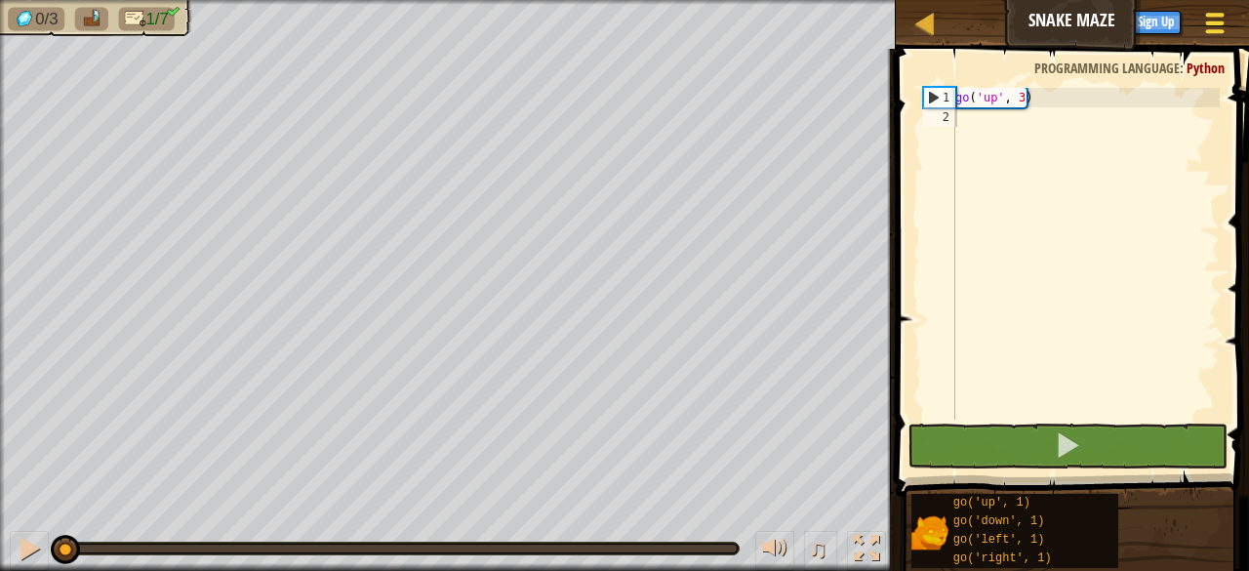
click at [1225, 16] on div at bounding box center [1214, 23] width 26 height 28
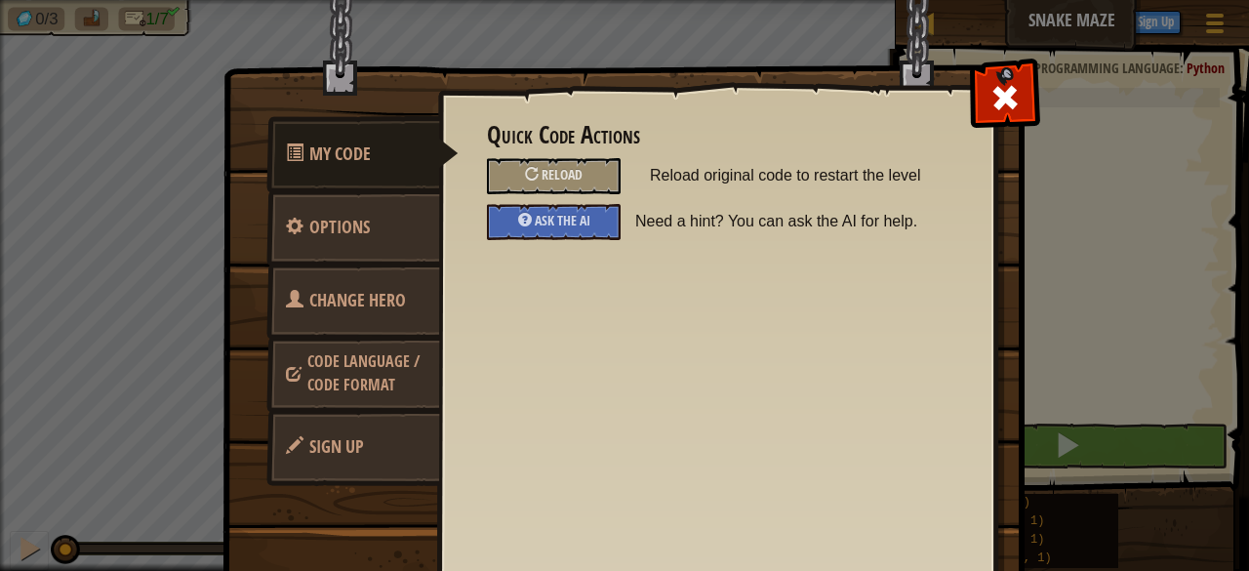
click at [373, 380] on span "Code Language / Code Format" at bounding box center [363, 372] width 112 height 45
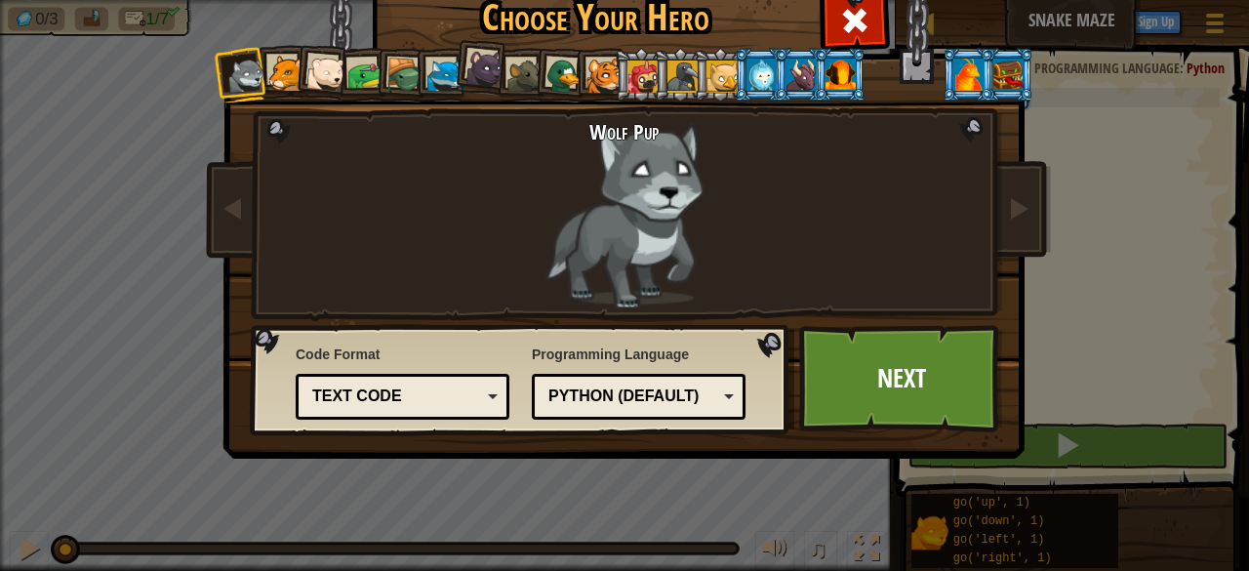
click at [646, 385] on div "Python (Default)" at bounding box center [632, 396] width 169 height 22
click at [917, 387] on link "Next" at bounding box center [901, 378] width 204 height 107
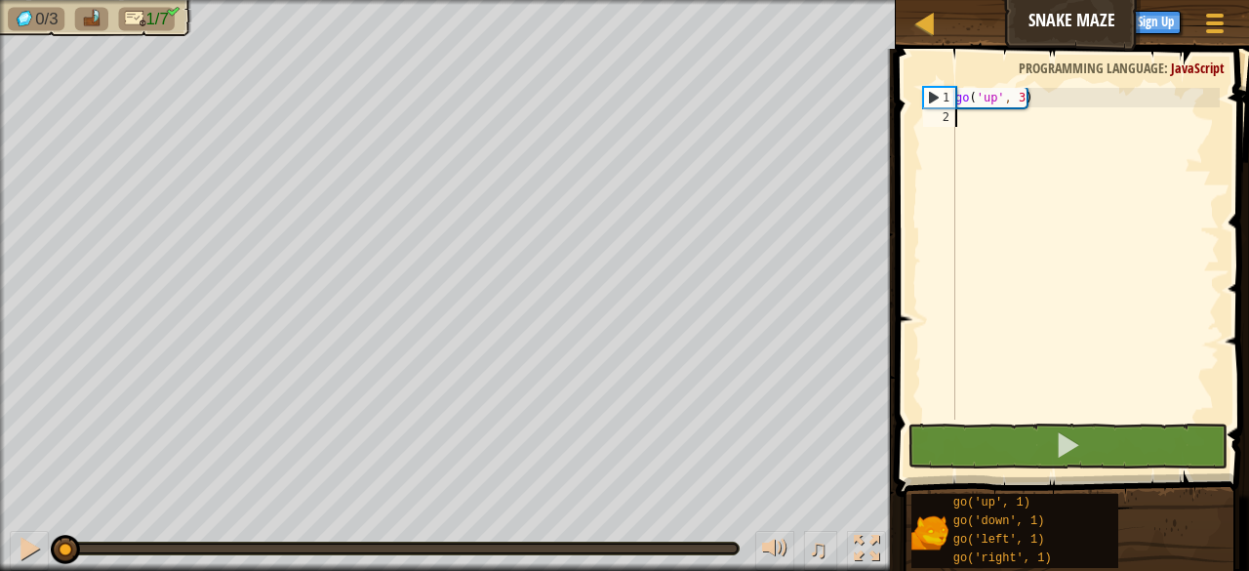
click at [1076, 98] on div "go ( 'up' , 3 )" at bounding box center [1085, 273] width 268 height 371
type textarea "go('up', 3)"
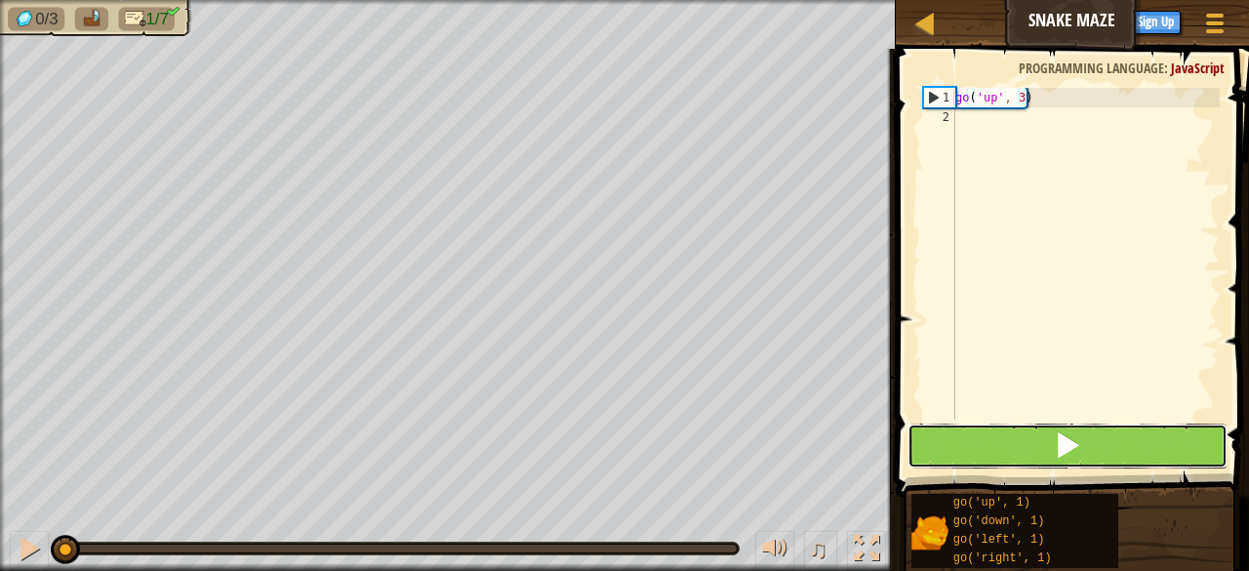
click at [1007, 443] on button at bounding box center [1067, 445] width 320 height 45
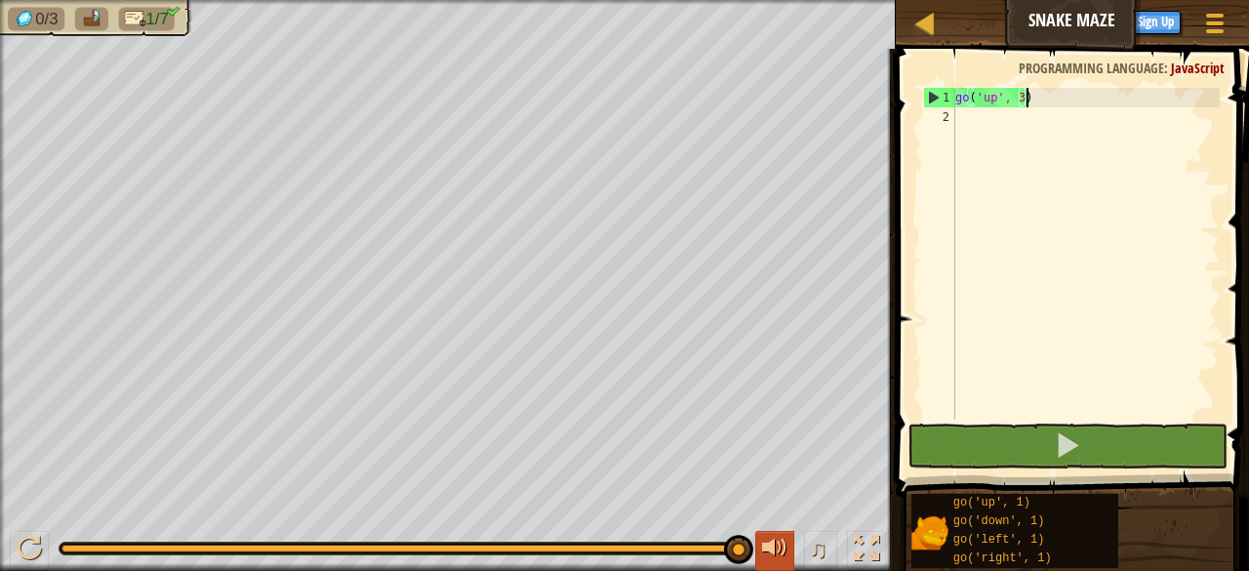
click at [776, 539] on div at bounding box center [774, 548] width 25 height 25
